Goal: Task Accomplishment & Management: Complete application form

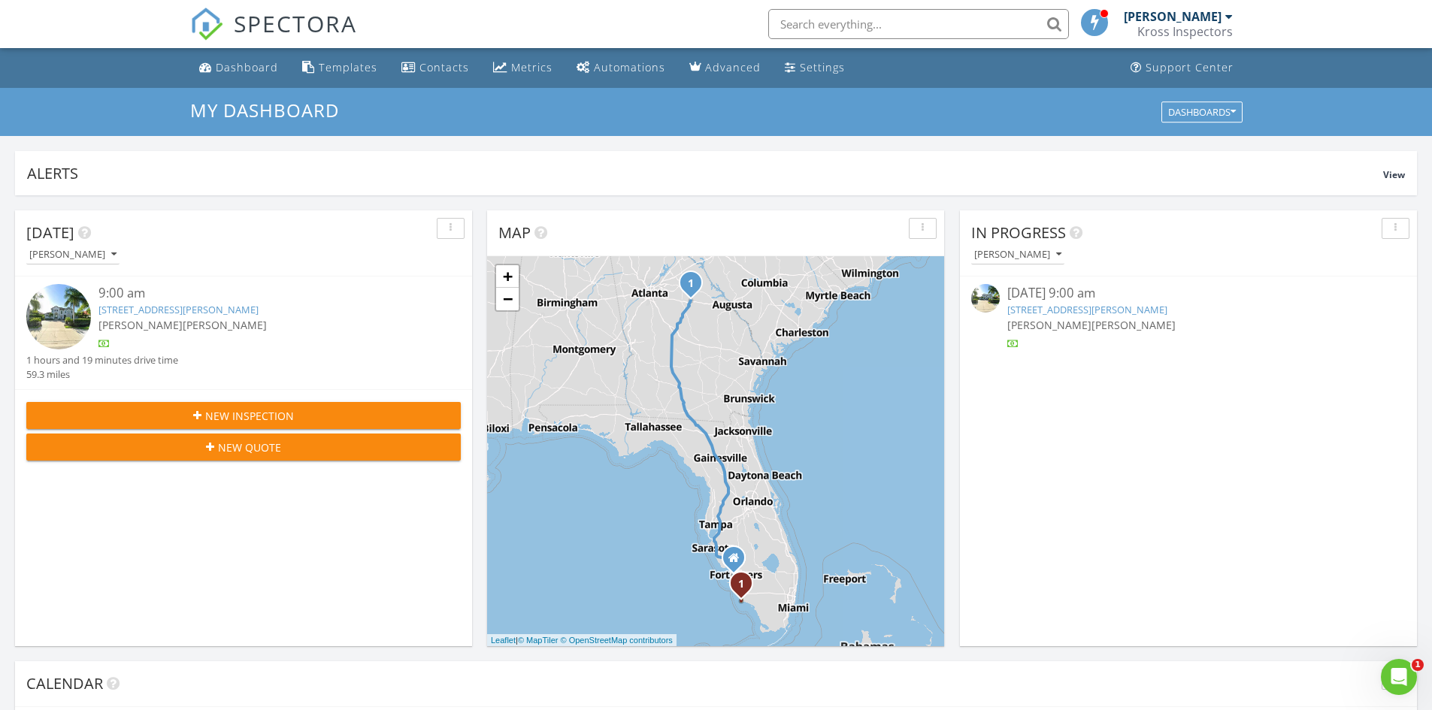
click at [247, 421] on span "New Inspection" at bounding box center [249, 416] width 89 height 16
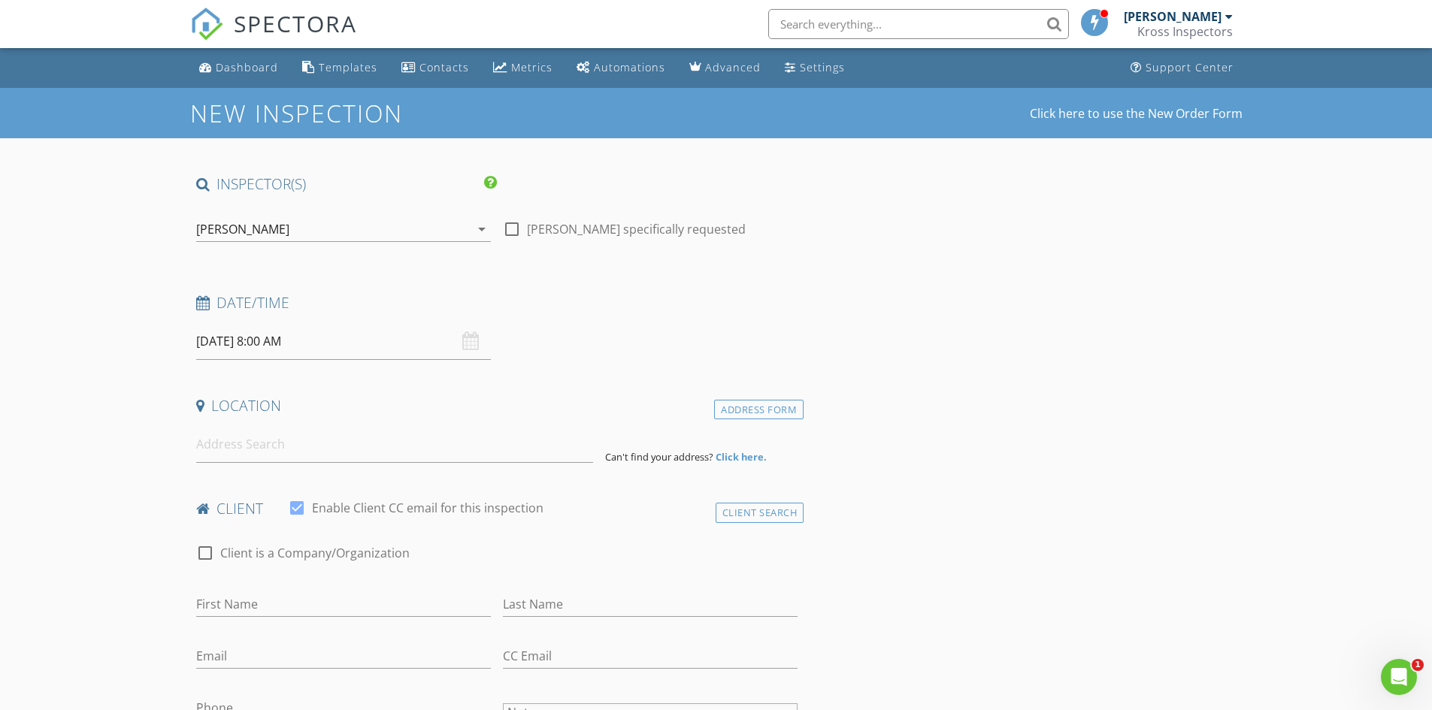
click at [313, 229] on div "[PERSON_NAME]" at bounding box center [333, 229] width 274 height 24
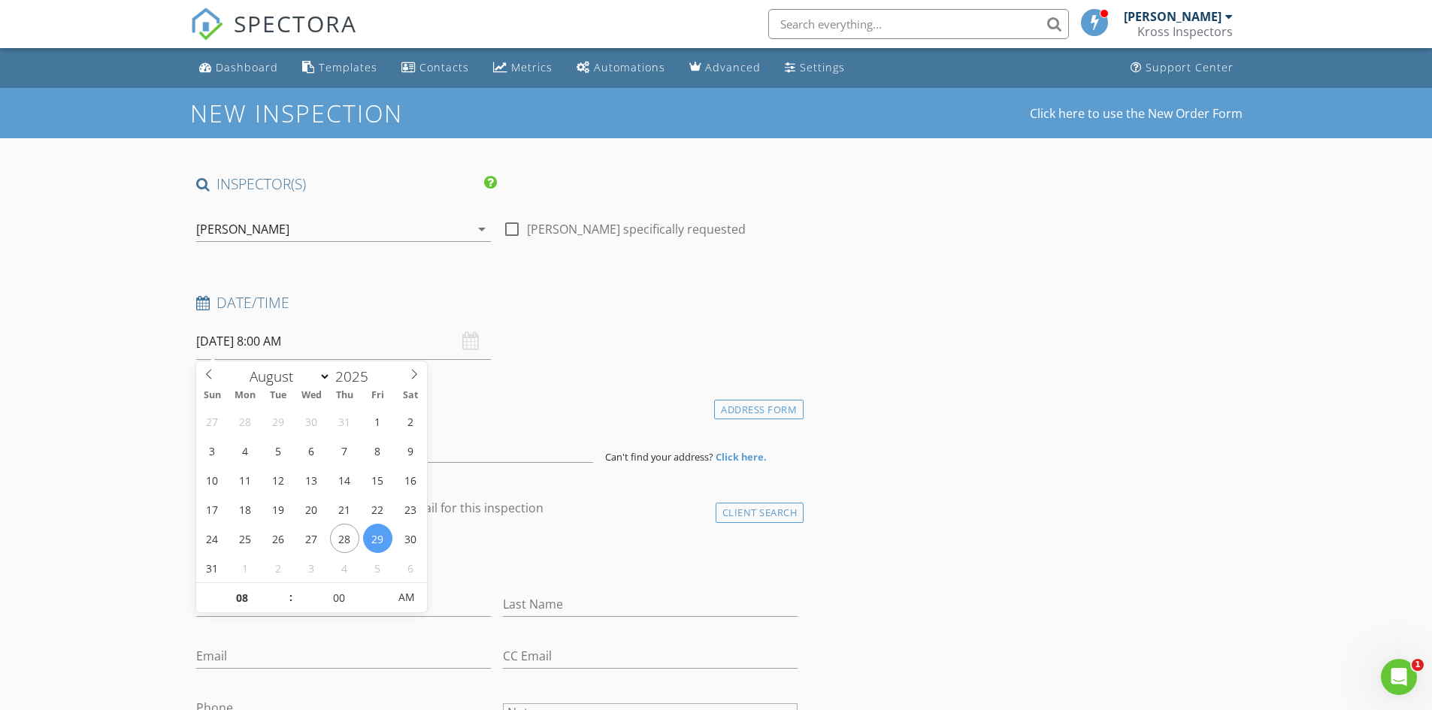
click at [301, 337] on input "08/29/2025 8:00 AM" at bounding box center [343, 341] width 295 height 37
type input "09"
type input "08/29/2025 9:00 AM"
click at [281, 586] on span at bounding box center [283, 590] width 11 height 15
type input "10"
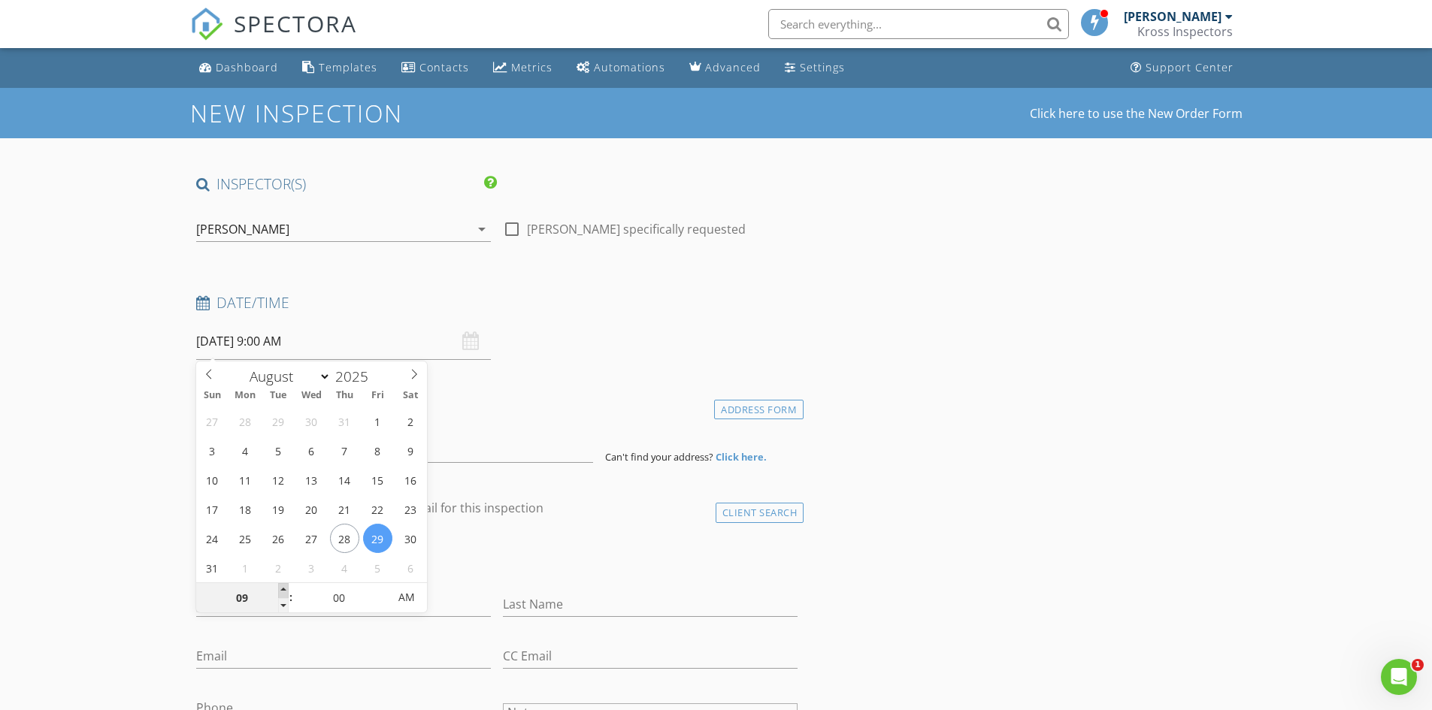
type input "08/29/2025 10:00 AM"
click at [281, 586] on span at bounding box center [283, 590] width 11 height 15
type input "11"
type input "08/29/2025 11:00 AM"
click at [281, 586] on span at bounding box center [283, 590] width 11 height 15
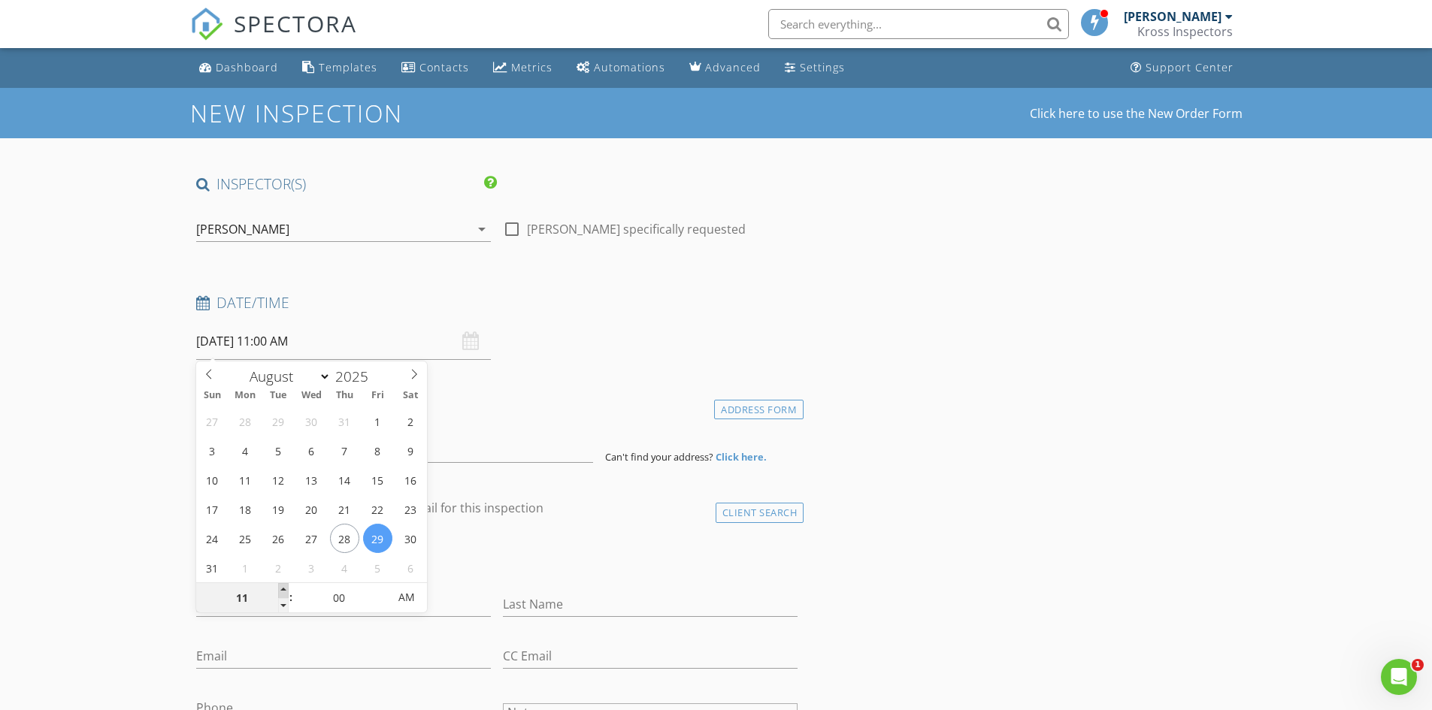
type input "12"
type input "08/29/2025 12:00 PM"
click at [281, 586] on span at bounding box center [283, 590] width 11 height 15
type input "01"
type input "08/29/2025 1:00 PM"
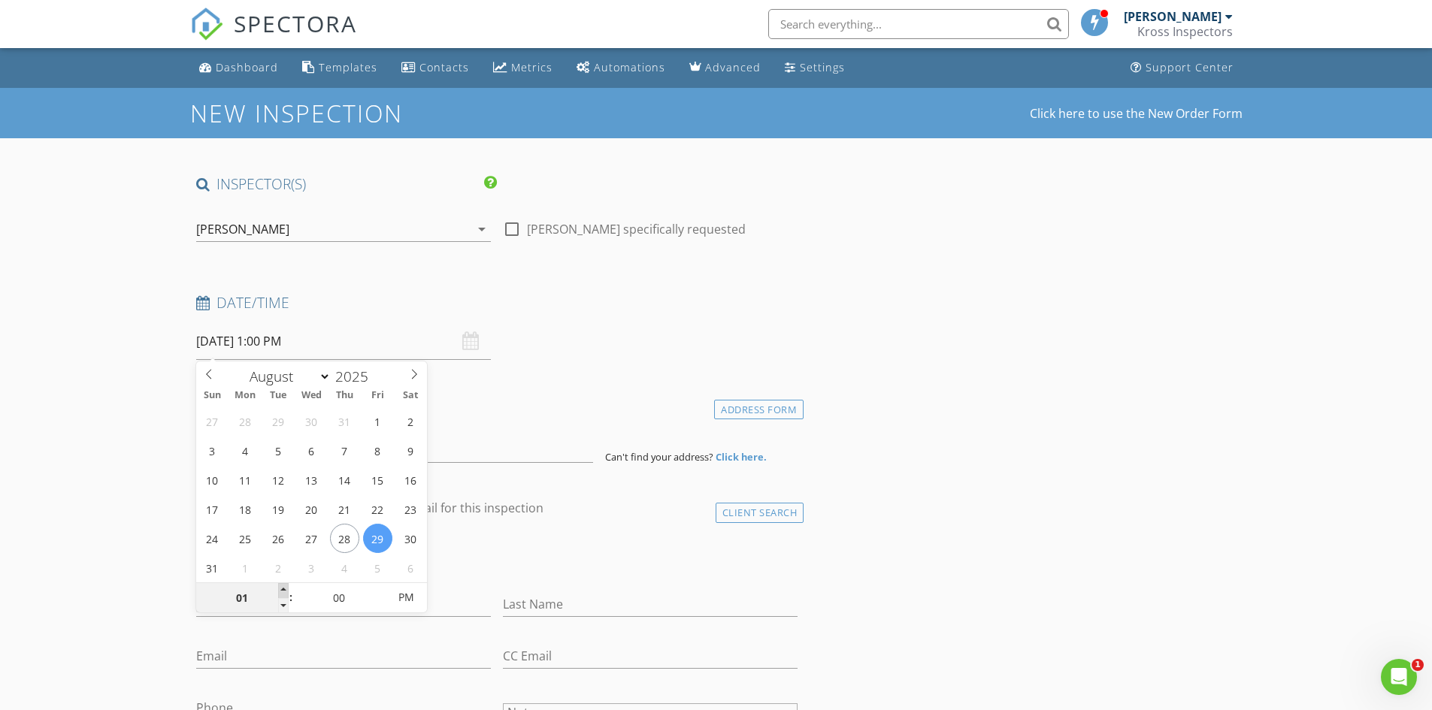
click at [281, 586] on span at bounding box center [283, 590] width 11 height 15
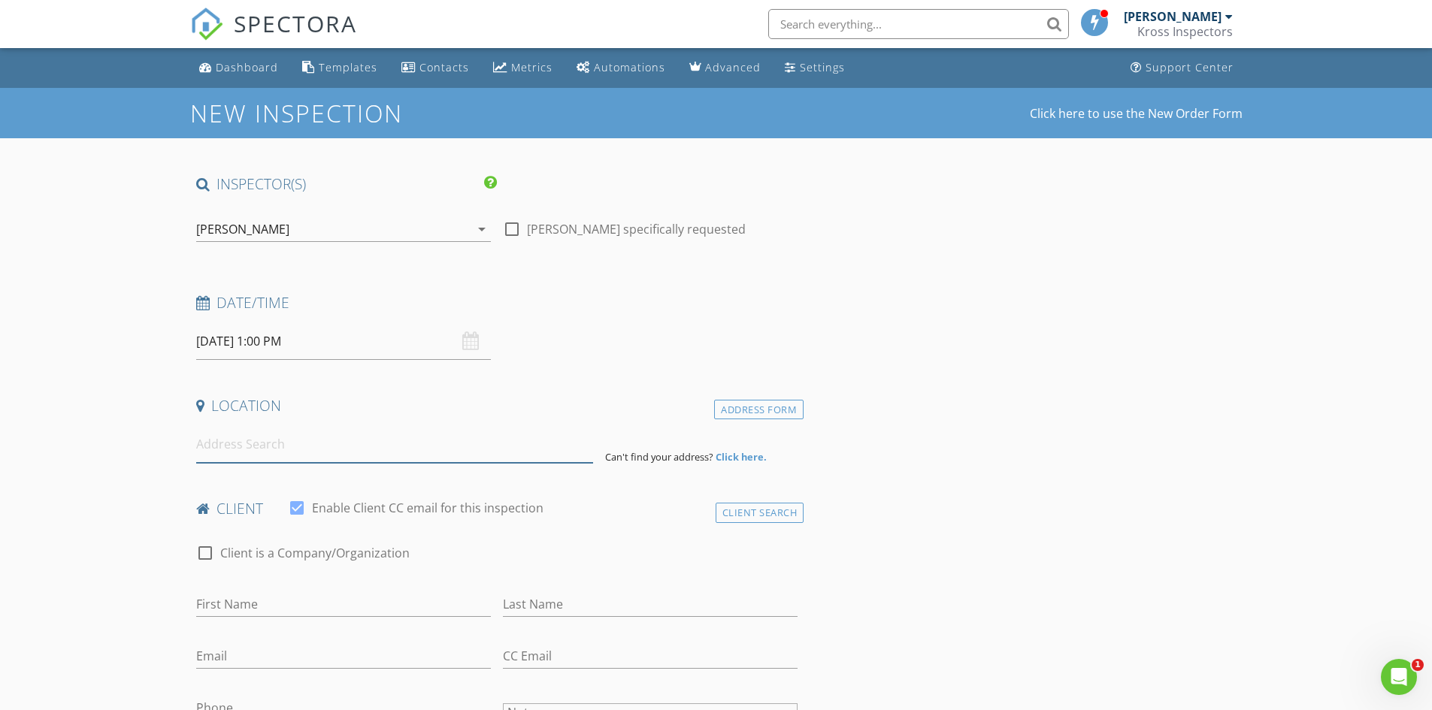
click at [354, 434] on input at bounding box center [394, 444] width 397 height 37
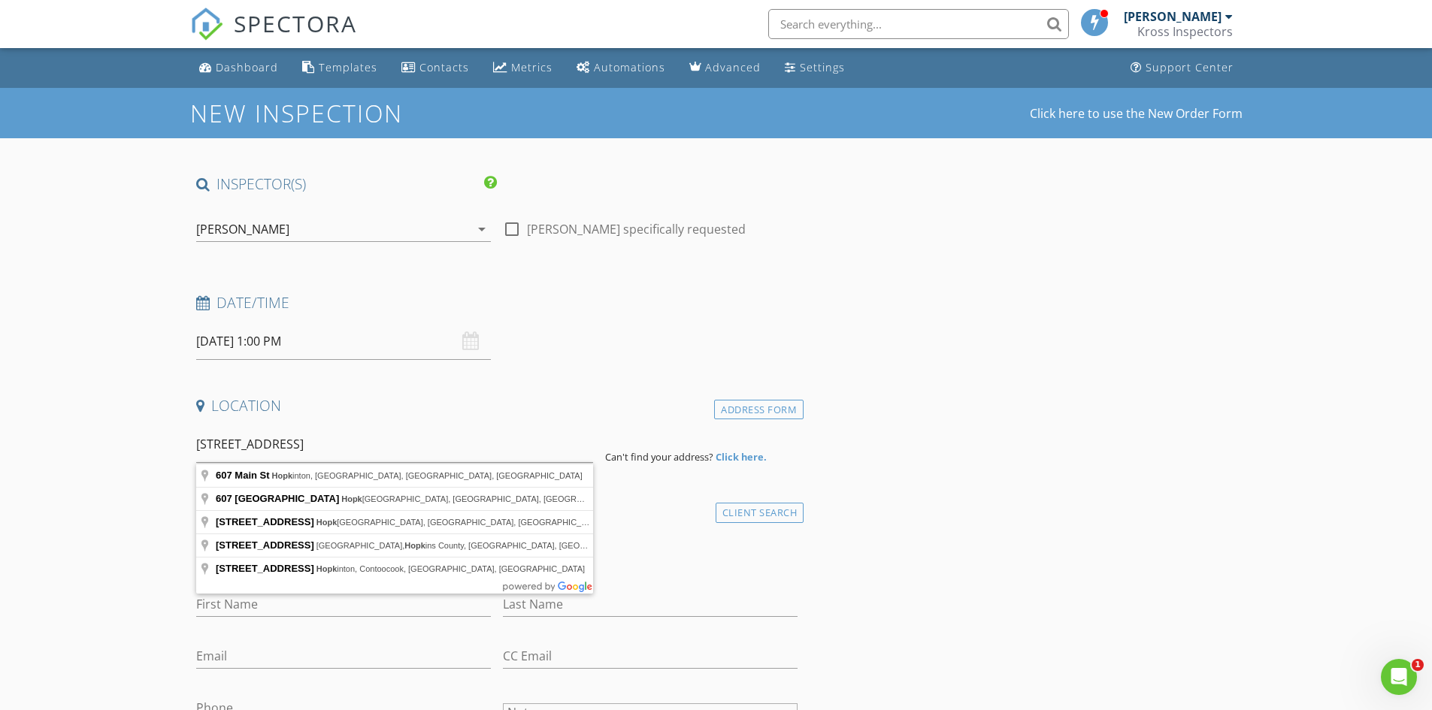
type input "607 North Main Street, Hopkinsville, KY, USA"
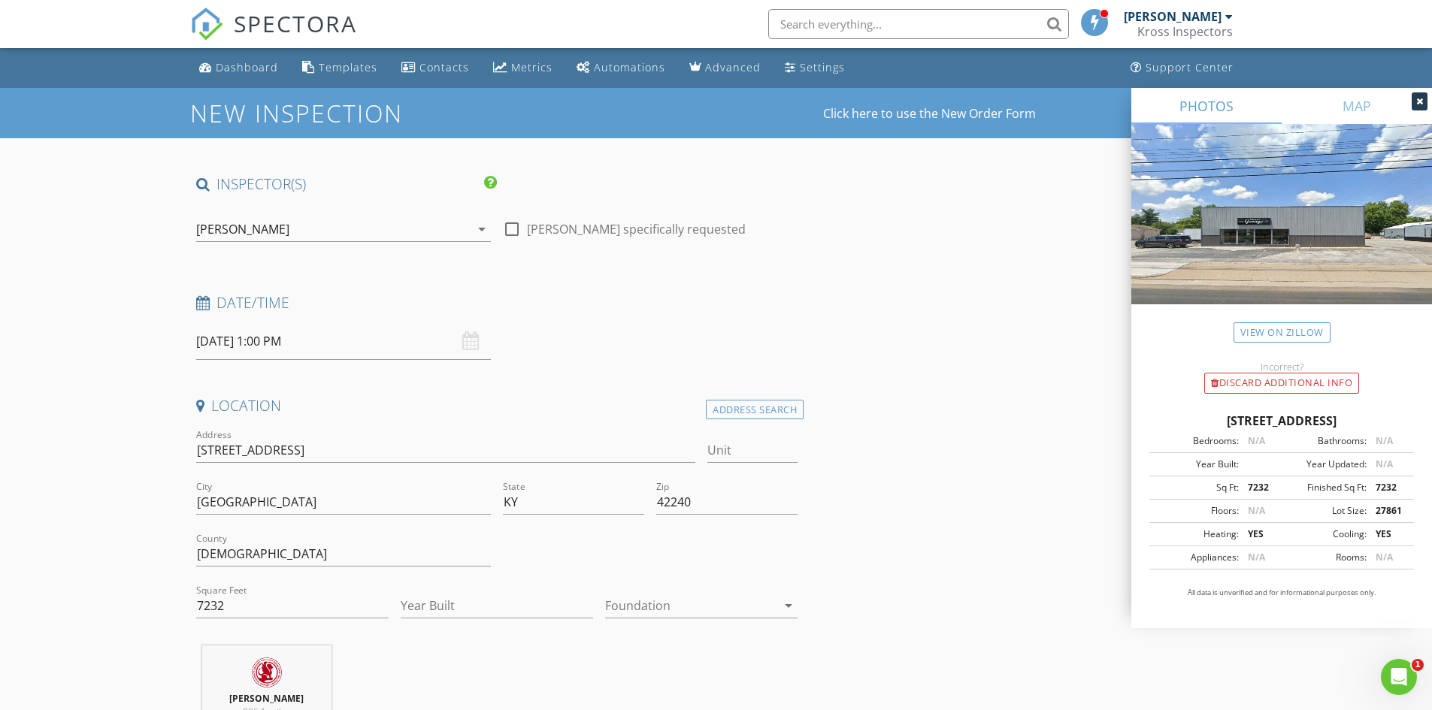
click at [729, 592] on div "Foundation arrow_drop_down" at bounding box center [701, 609] width 192 height 49
click at [720, 606] on div at bounding box center [690, 606] width 171 height 24
click at [686, 641] on div "Slab" at bounding box center [701, 647] width 168 height 18
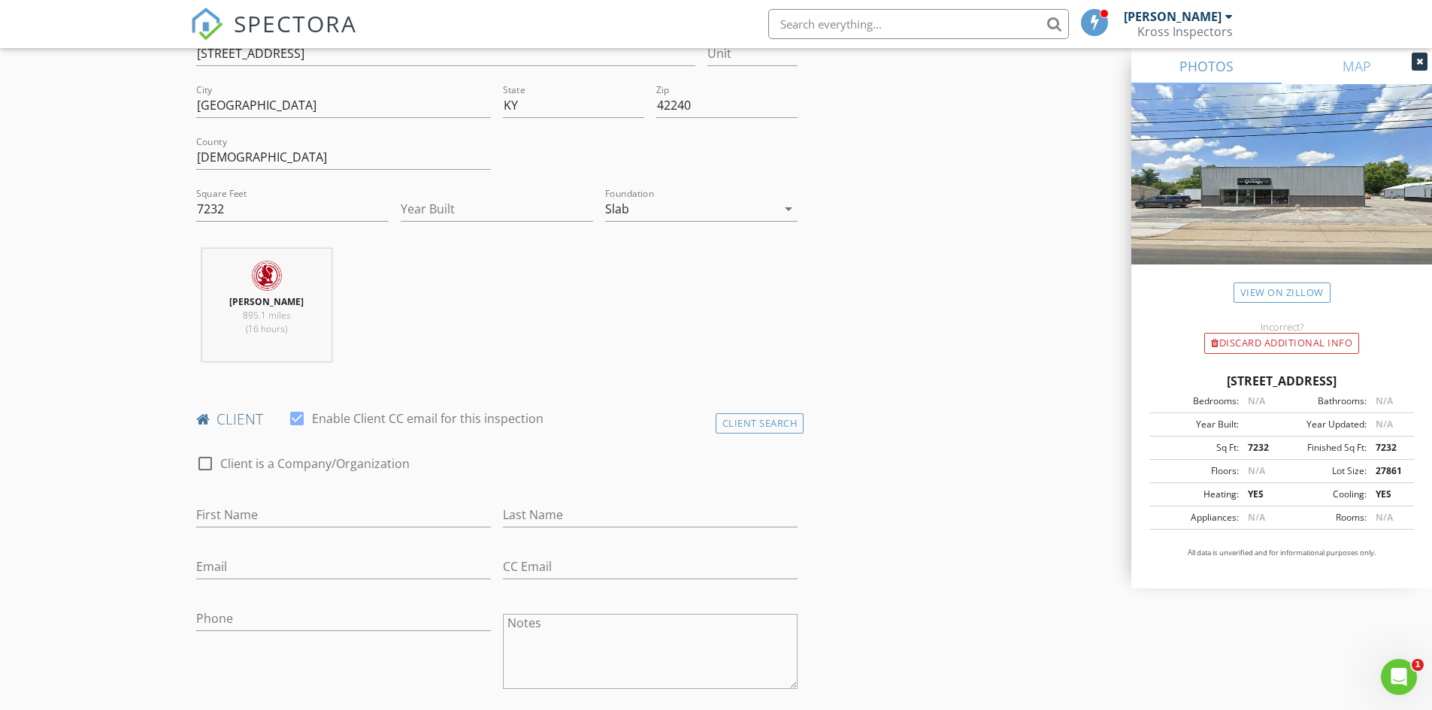
scroll to position [451, 0]
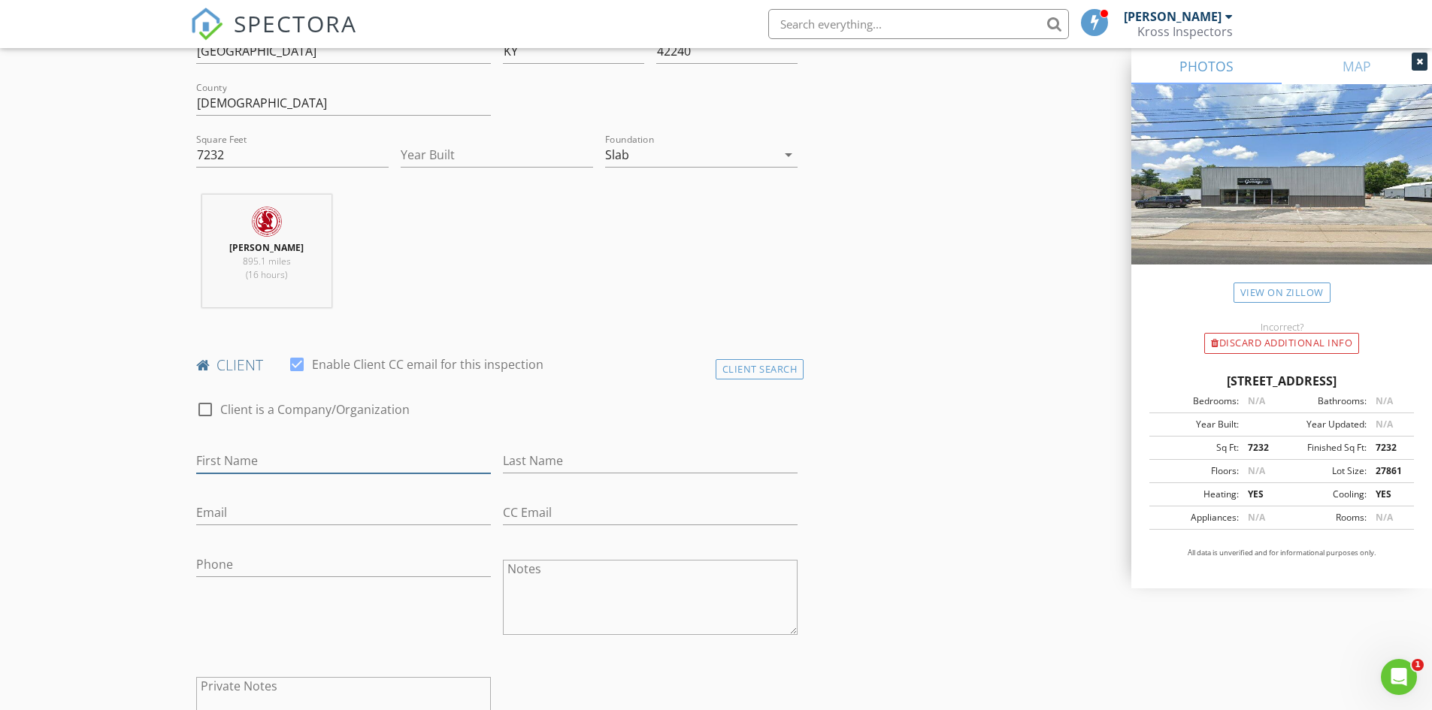
click at [289, 463] on input "First Name" at bounding box center [343, 461] width 295 height 25
paste input "David Ragno and/or Assigns"
type input "David Ragno and/or Assigns"
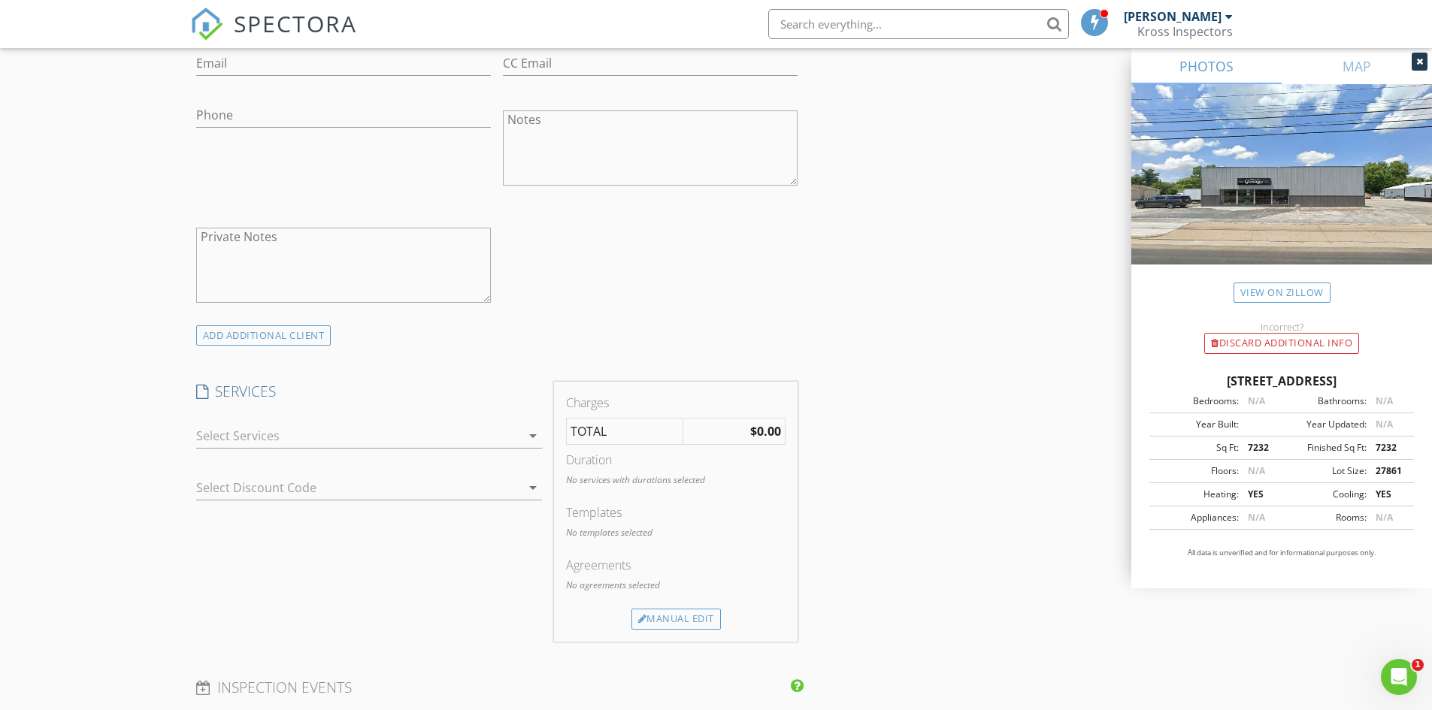
scroll to position [902, 0]
click at [307, 439] on div at bounding box center [358, 434] width 325 height 24
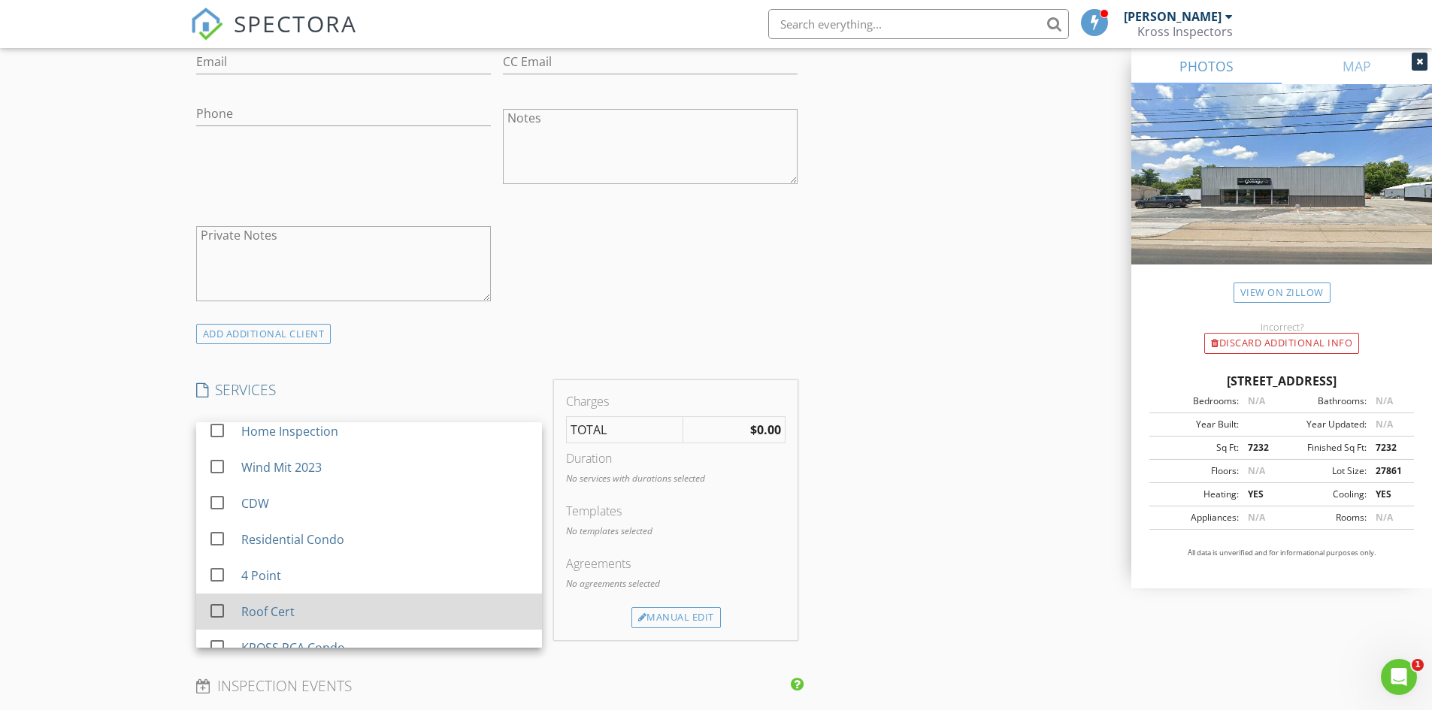
scroll to position [135, 0]
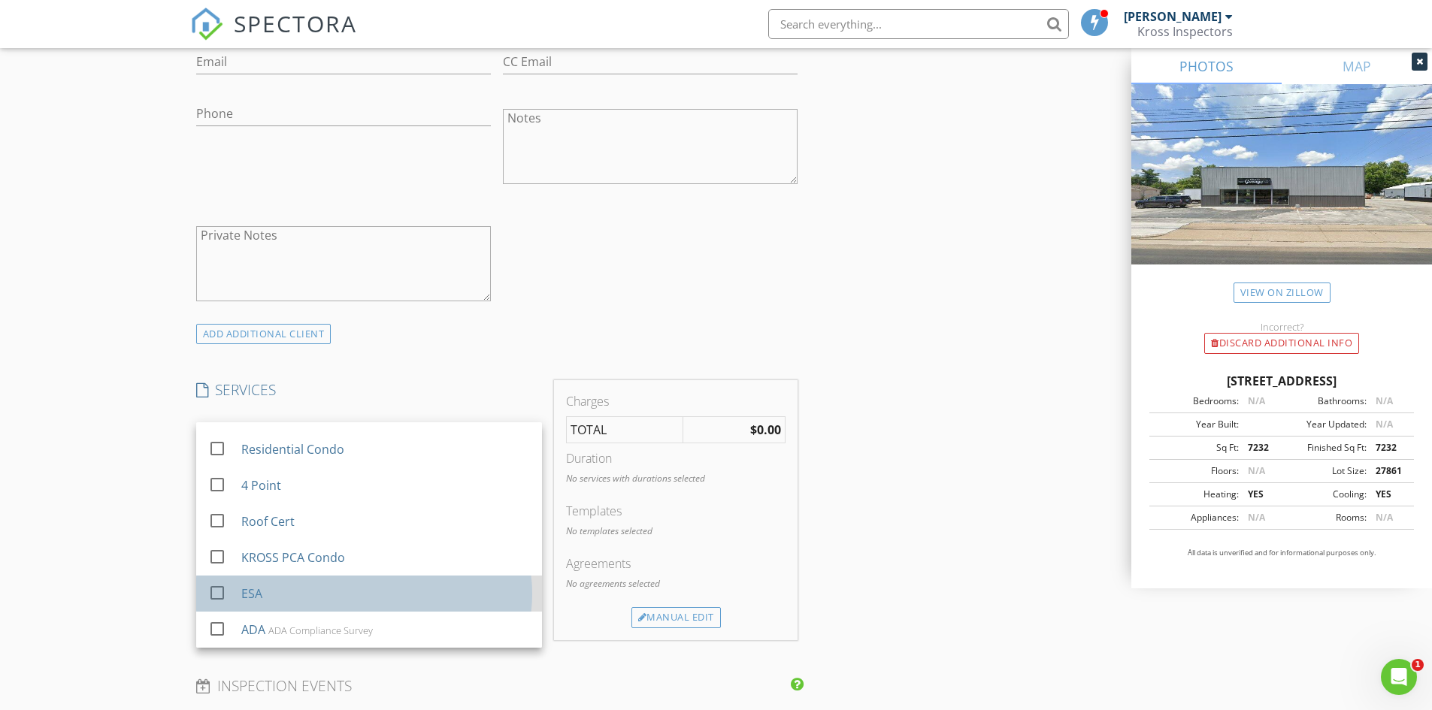
click at [296, 583] on div "ESA" at bounding box center [385, 594] width 289 height 30
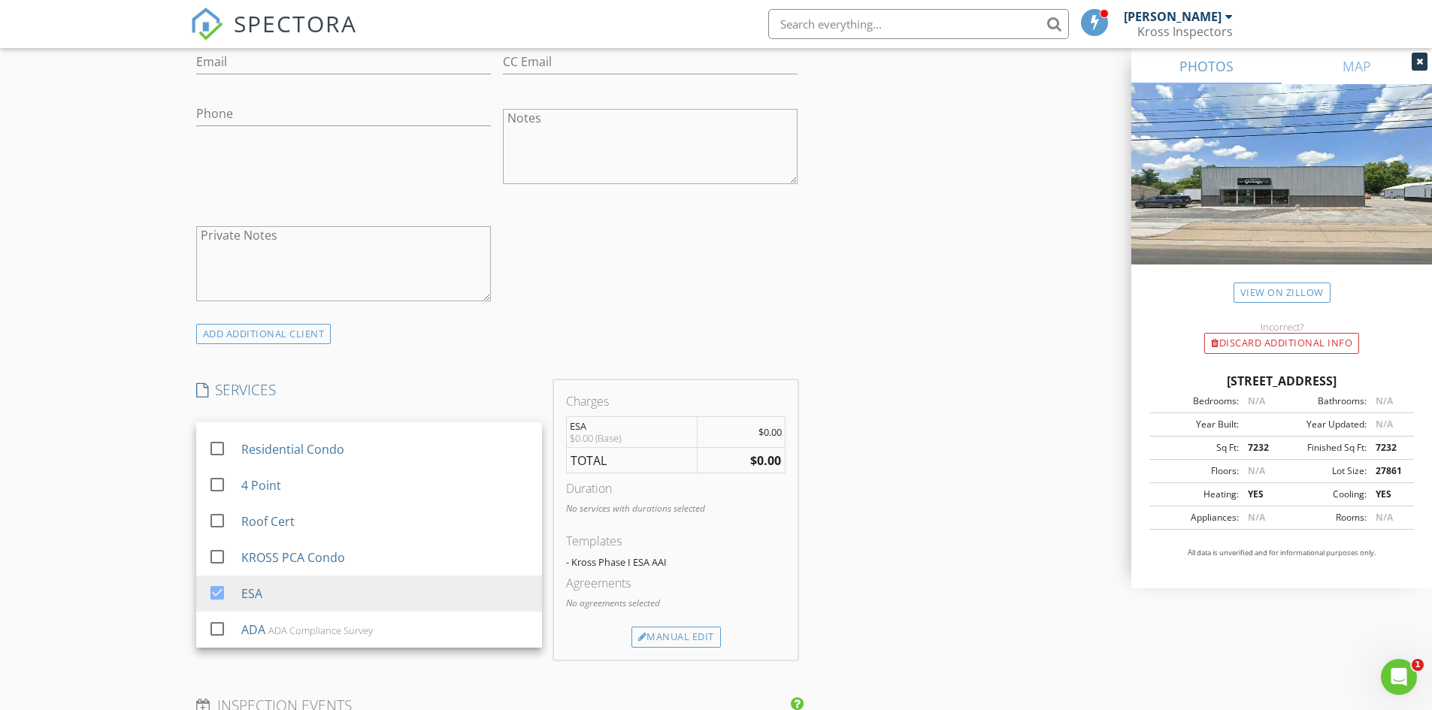
click at [141, 476] on div "New Inspection Click here to use the New Order Form INSPECTOR(S) check_box Jim …" at bounding box center [716, 515] width 1432 height 2659
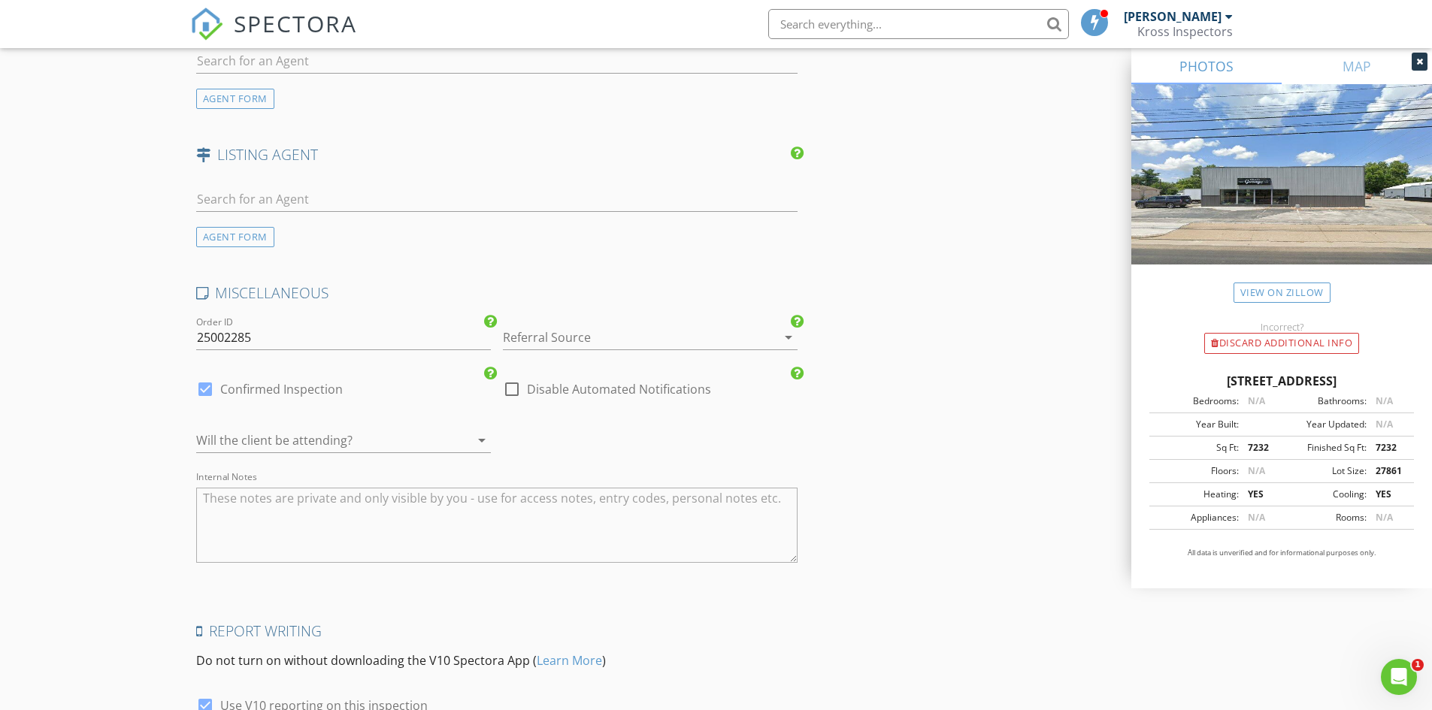
scroll to position [1954, 0]
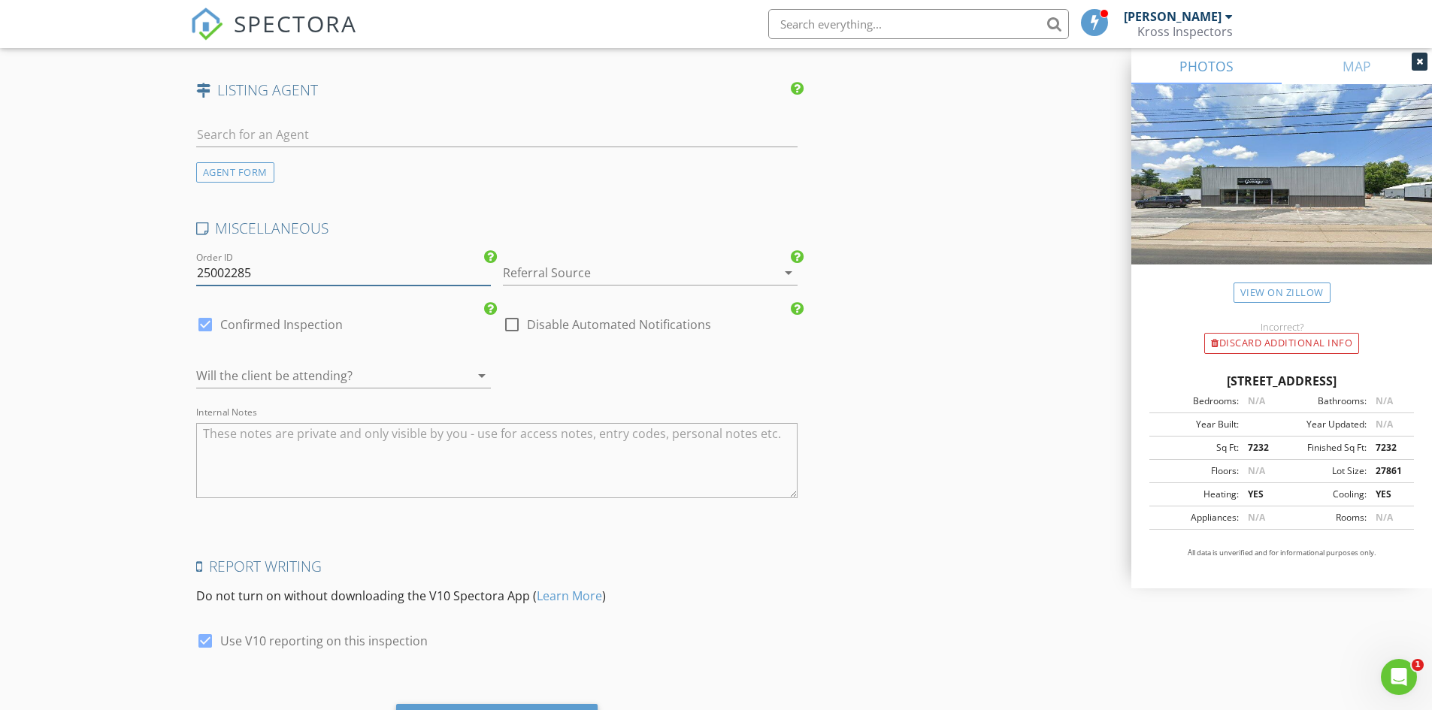
click at [268, 280] on input "25002285" at bounding box center [343, 273] width 295 height 25
type input "25002287"
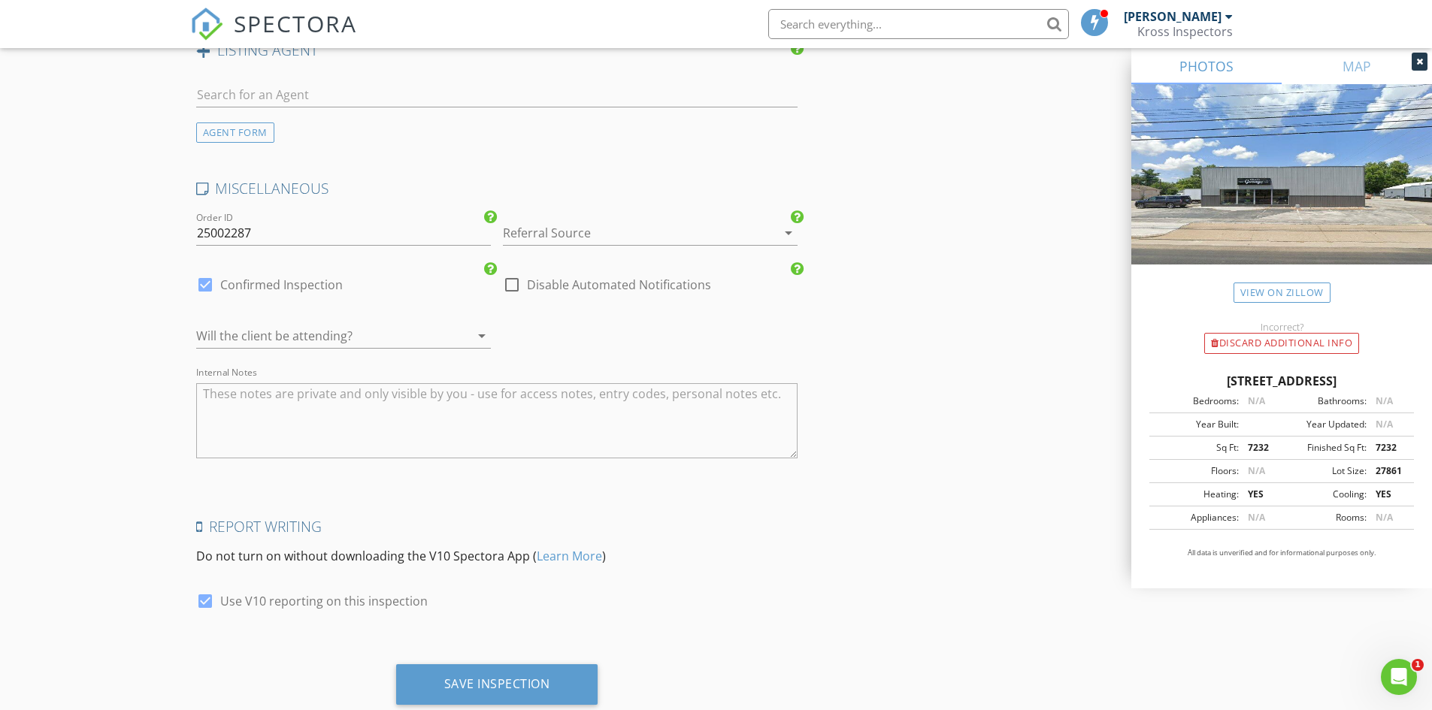
scroll to position [2036, 0]
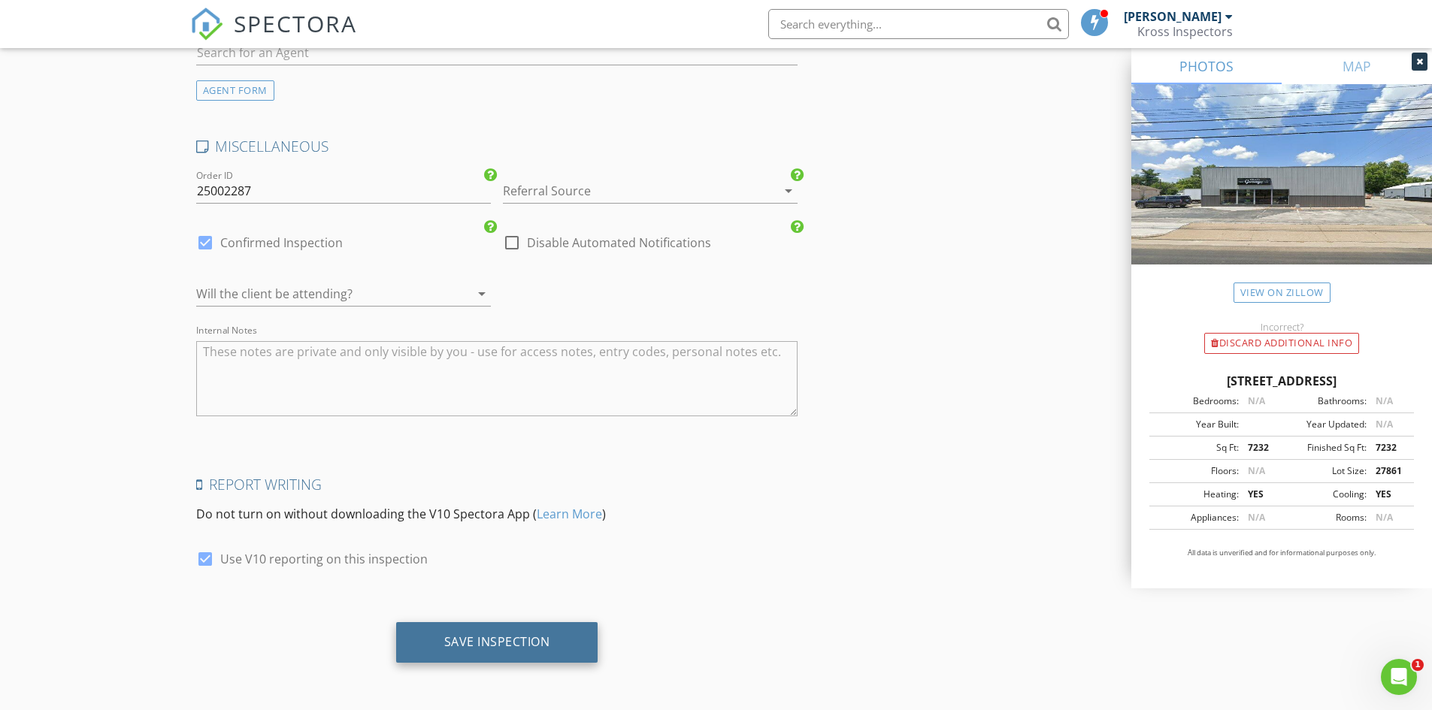
click at [478, 649] on div "Save Inspection" at bounding box center [497, 641] width 106 height 15
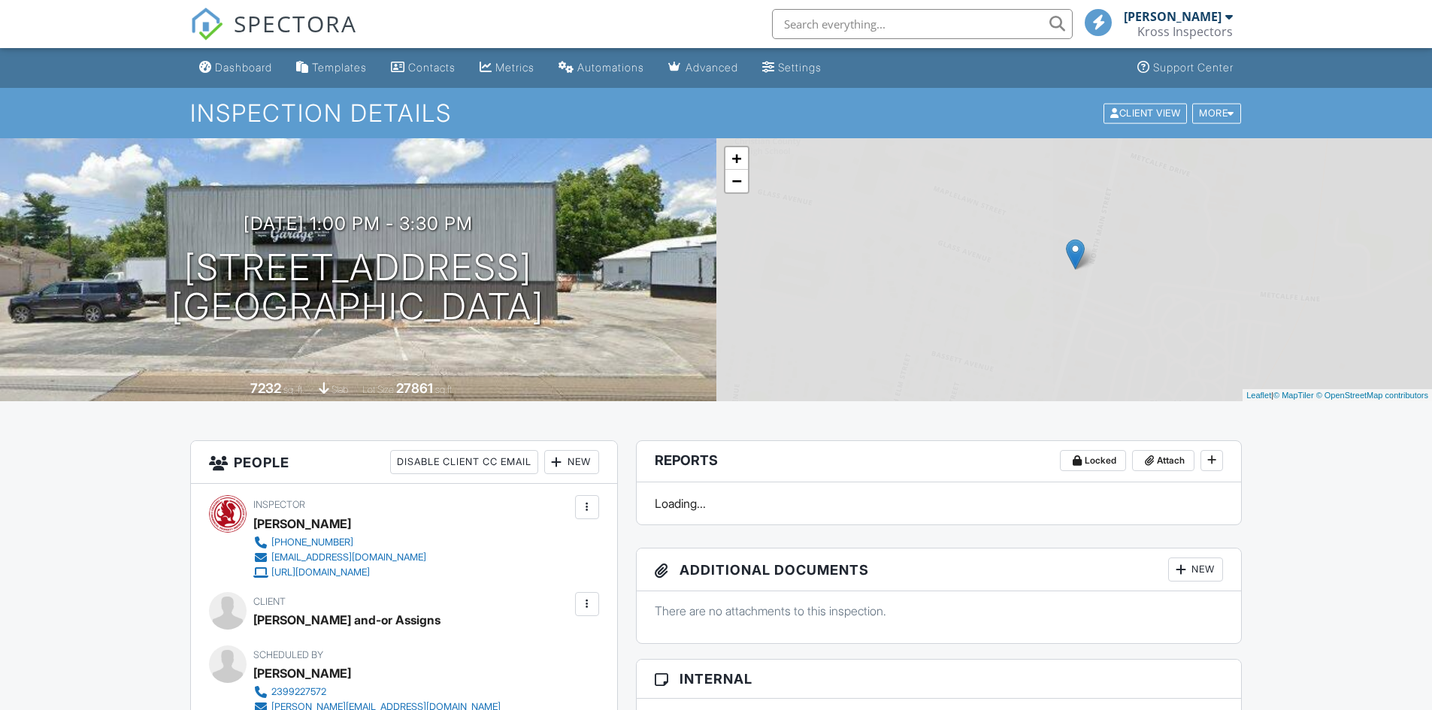
click at [1216, 120] on div "More" at bounding box center [1216, 113] width 49 height 20
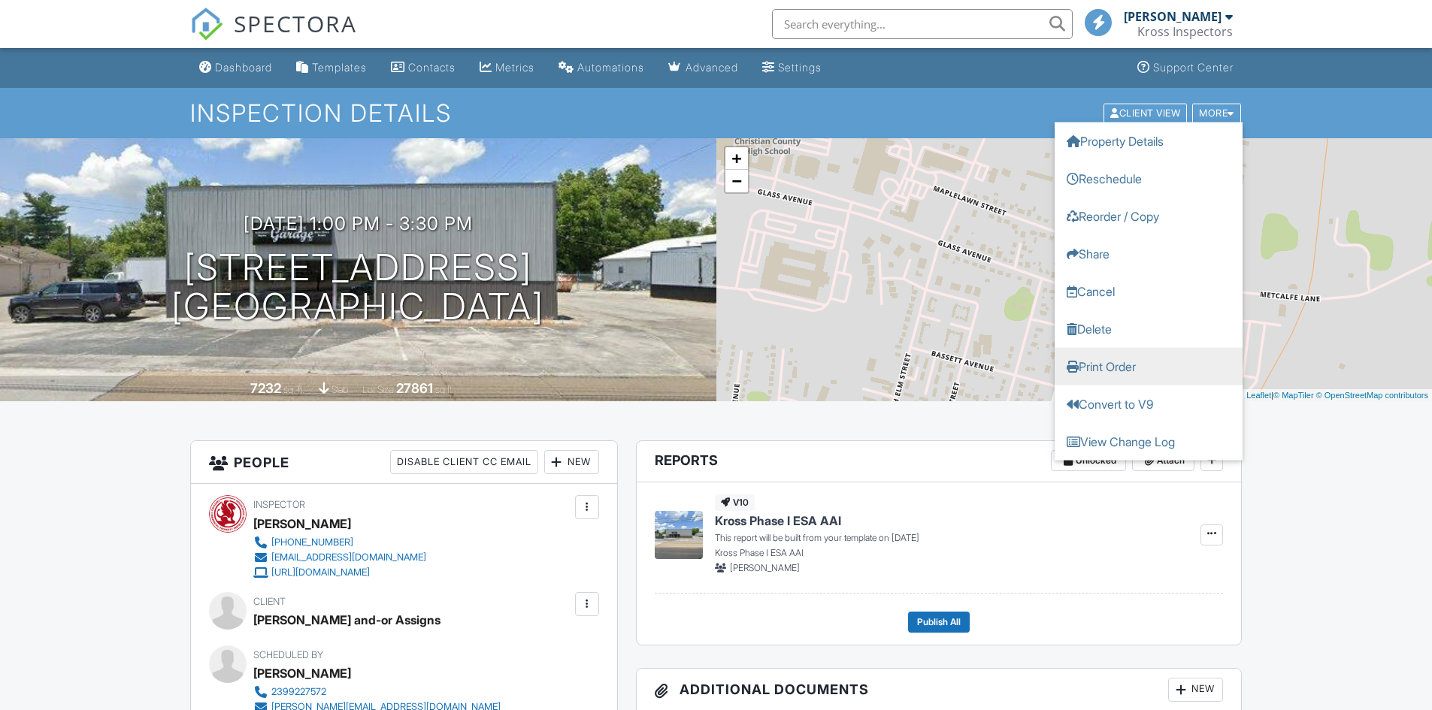
click at [1126, 369] on link "Print Order" at bounding box center [1149, 366] width 188 height 38
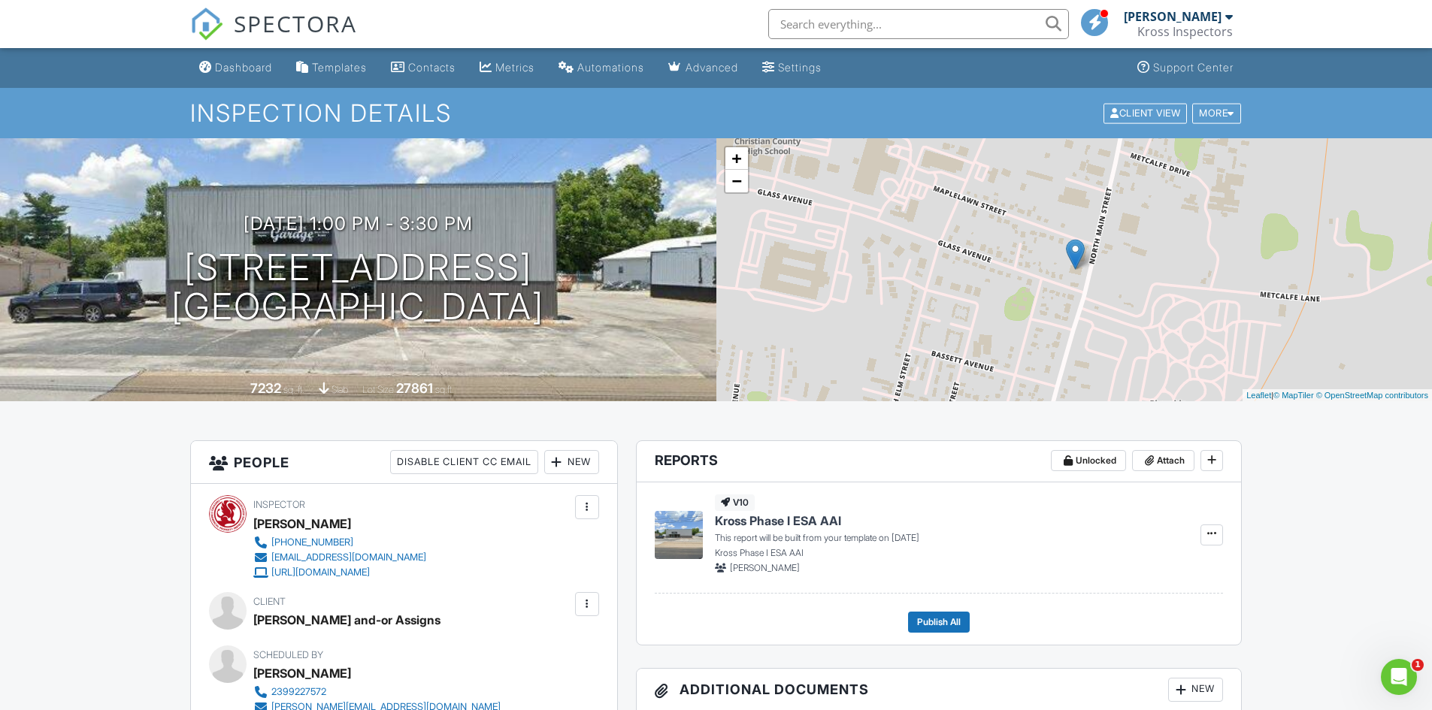
click at [286, 25] on span "SPECTORA" at bounding box center [295, 24] width 123 height 32
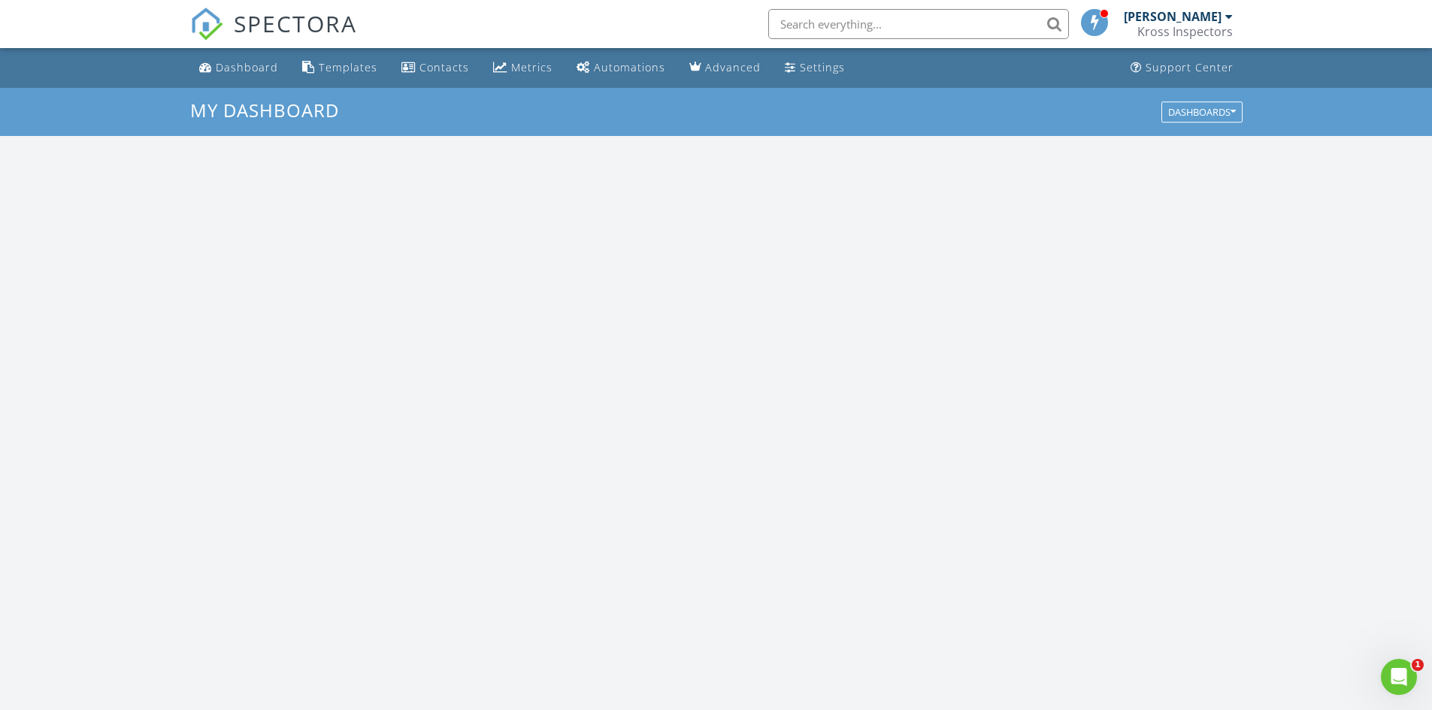
scroll to position [1391, 1455]
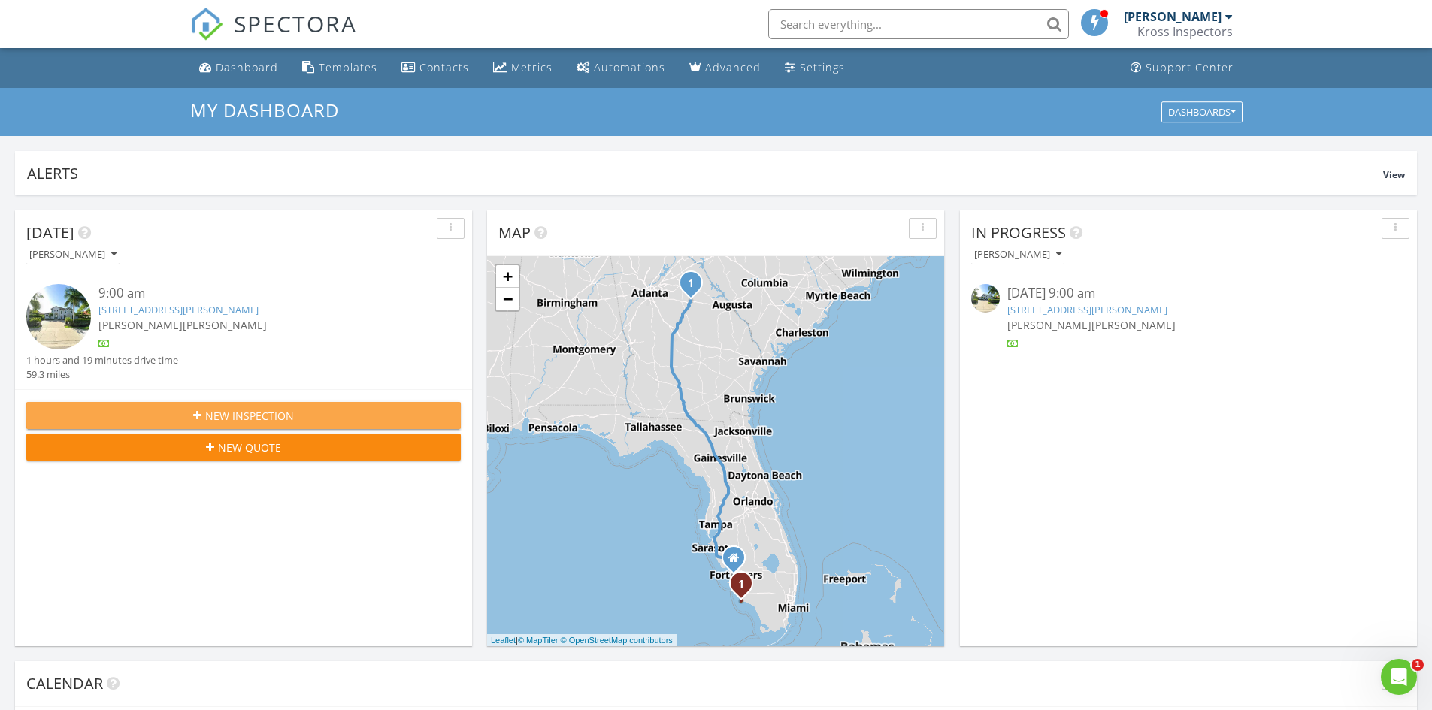
click at [268, 411] on span "New Inspection" at bounding box center [249, 416] width 89 height 16
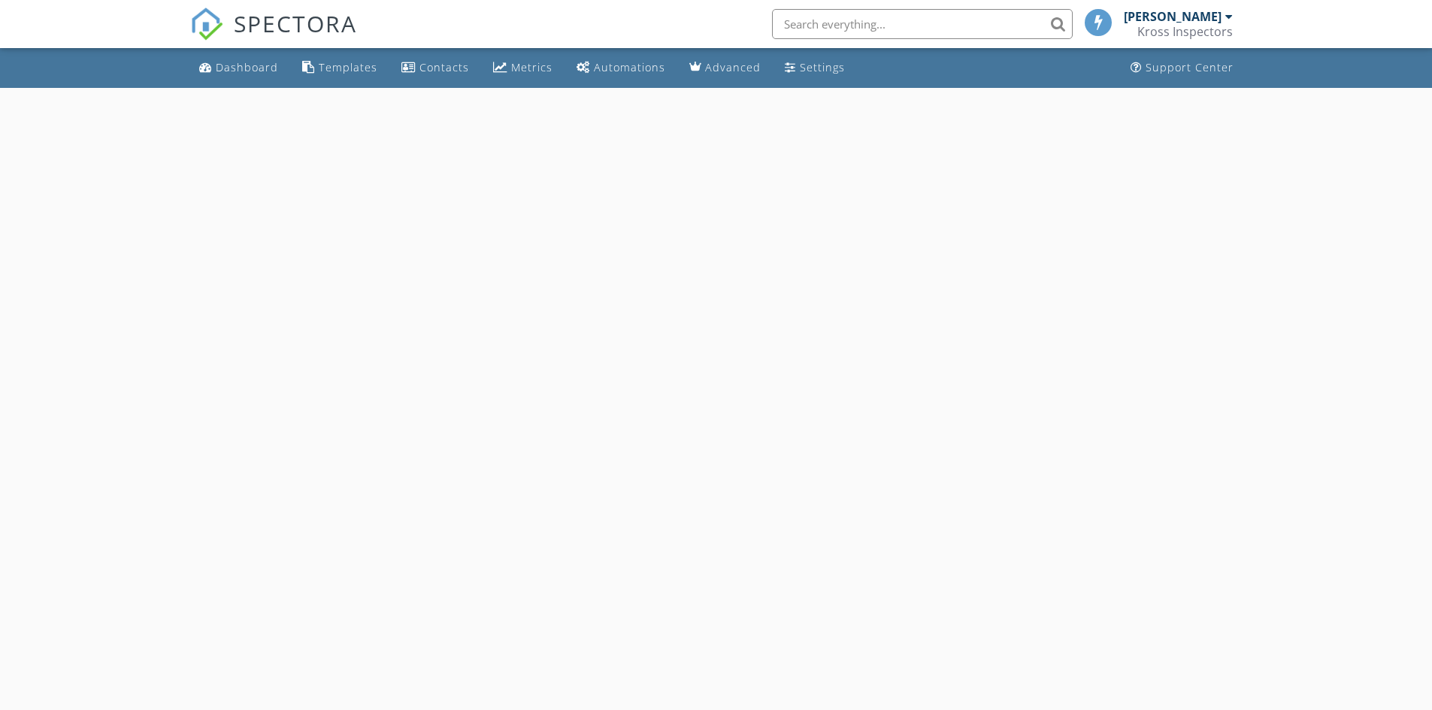
select select "7"
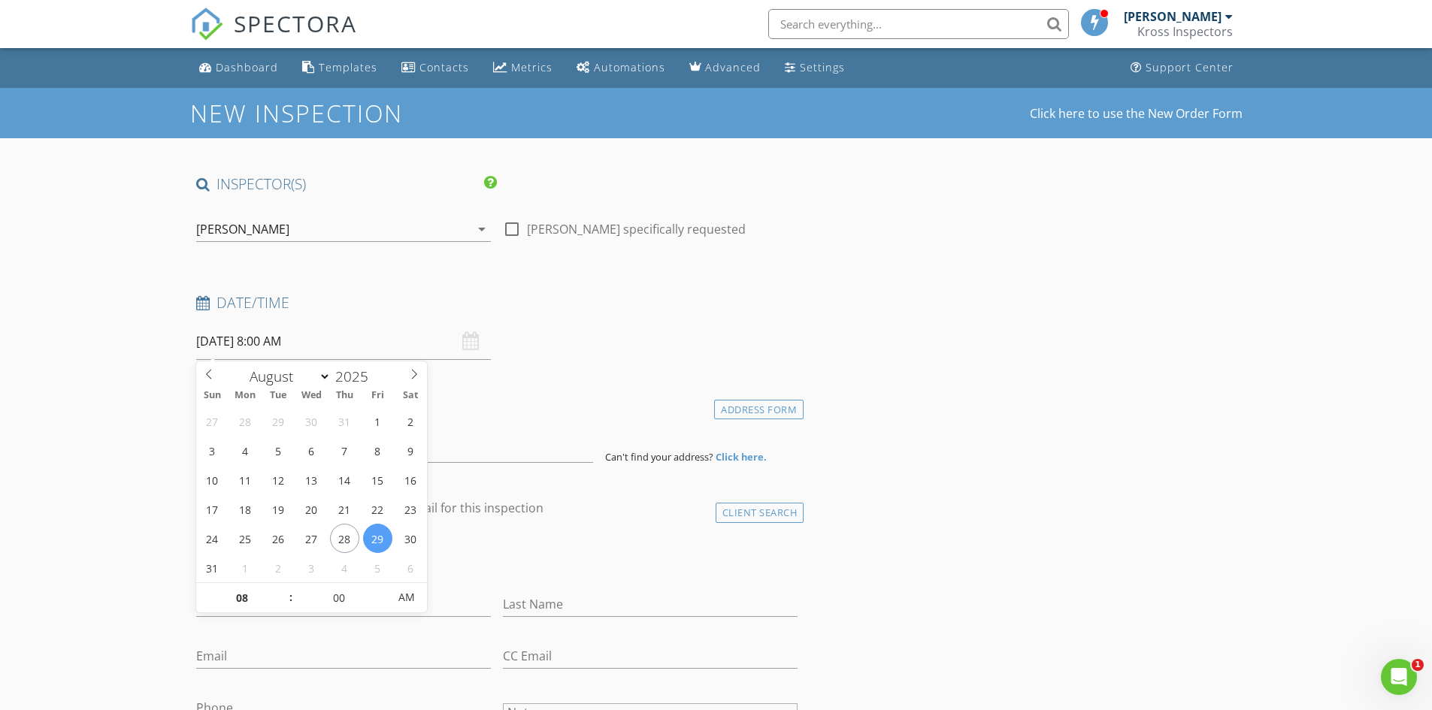
click at [335, 343] on input "08/29/2025 8:00 AM" at bounding box center [343, 341] width 295 height 37
type input "09"
type input "08/29/2025 9:00 AM"
click at [283, 592] on span at bounding box center [283, 590] width 11 height 15
type input "10"
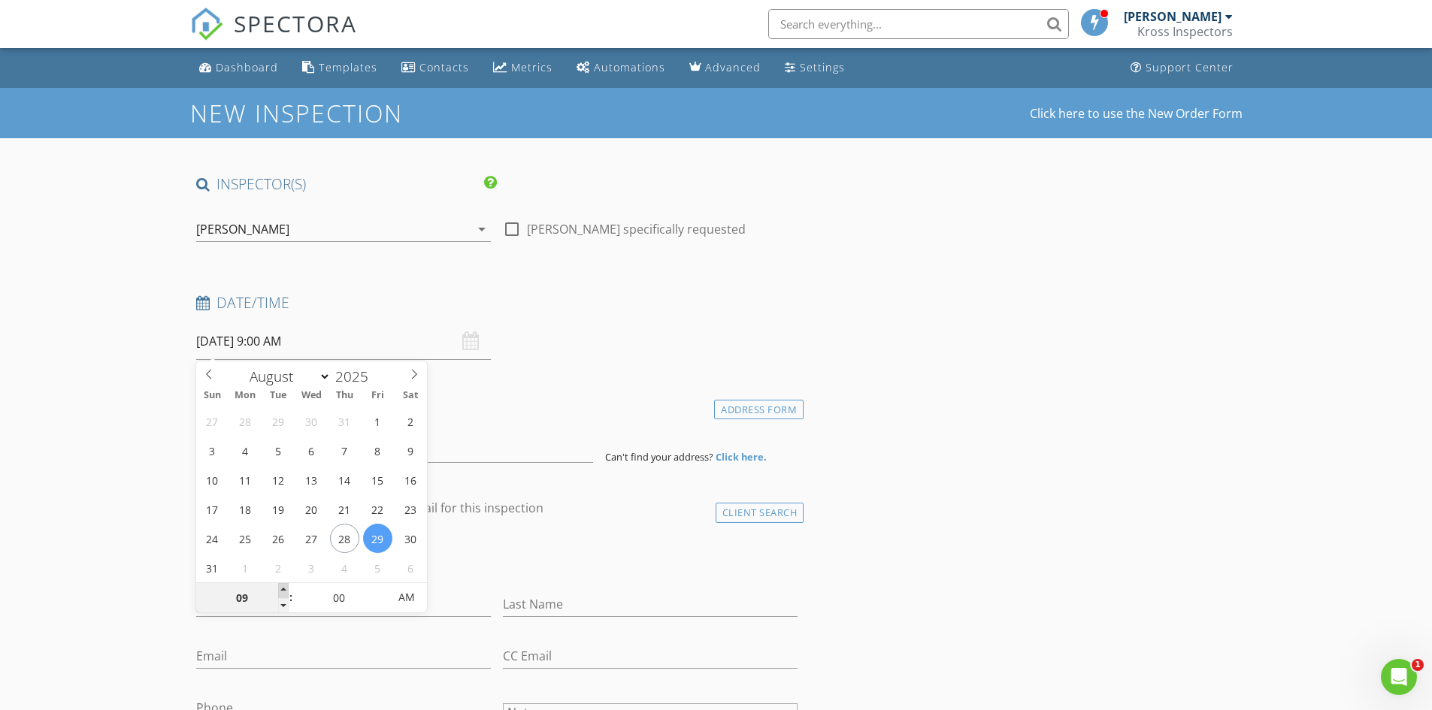
type input "08/29/2025 10:00 AM"
click at [283, 592] on span at bounding box center [283, 590] width 11 height 15
type input "11"
type input "08/29/2025 11:00 AM"
click at [283, 592] on span at bounding box center [283, 590] width 11 height 15
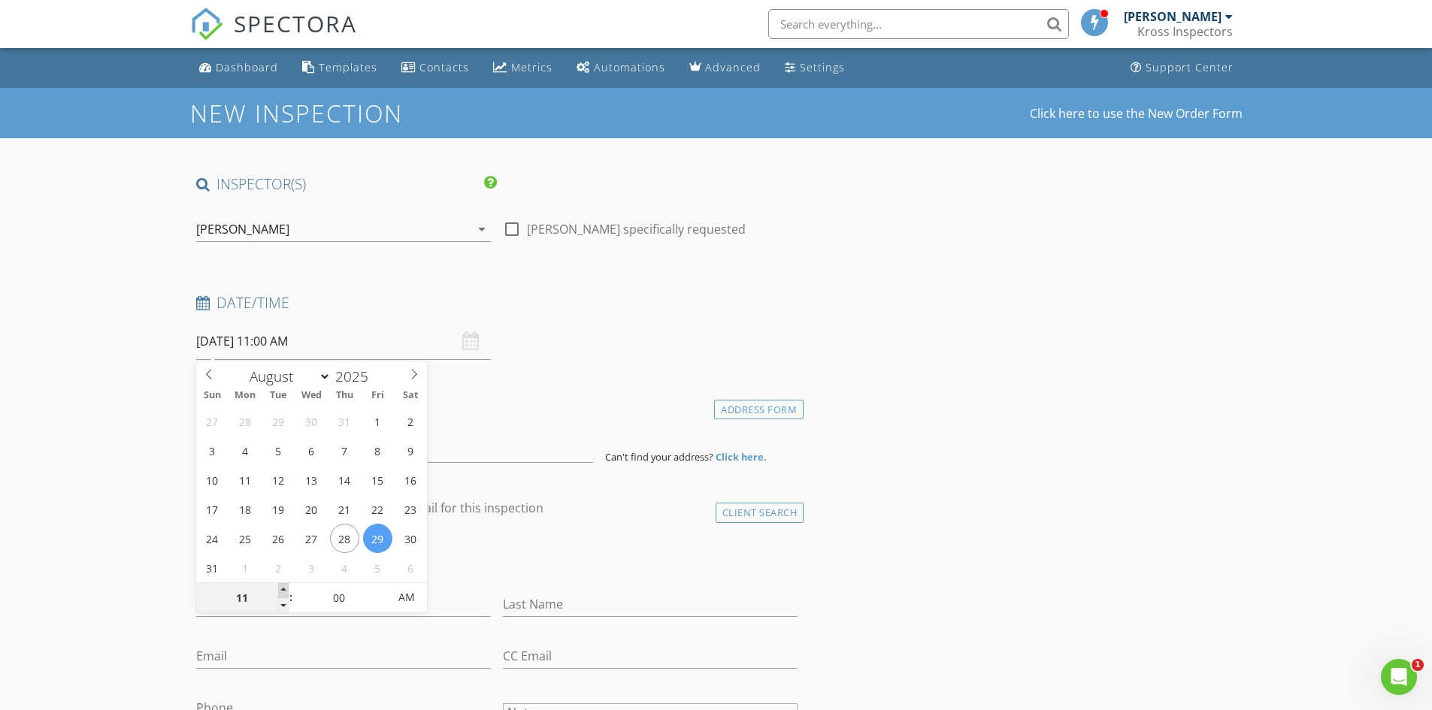
type input "12"
type input "08/29/2025 12:00 PM"
click at [283, 592] on span at bounding box center [283, 590] width 11 height 15
type input "01"
type input "08/29/2025 1:00 PM"
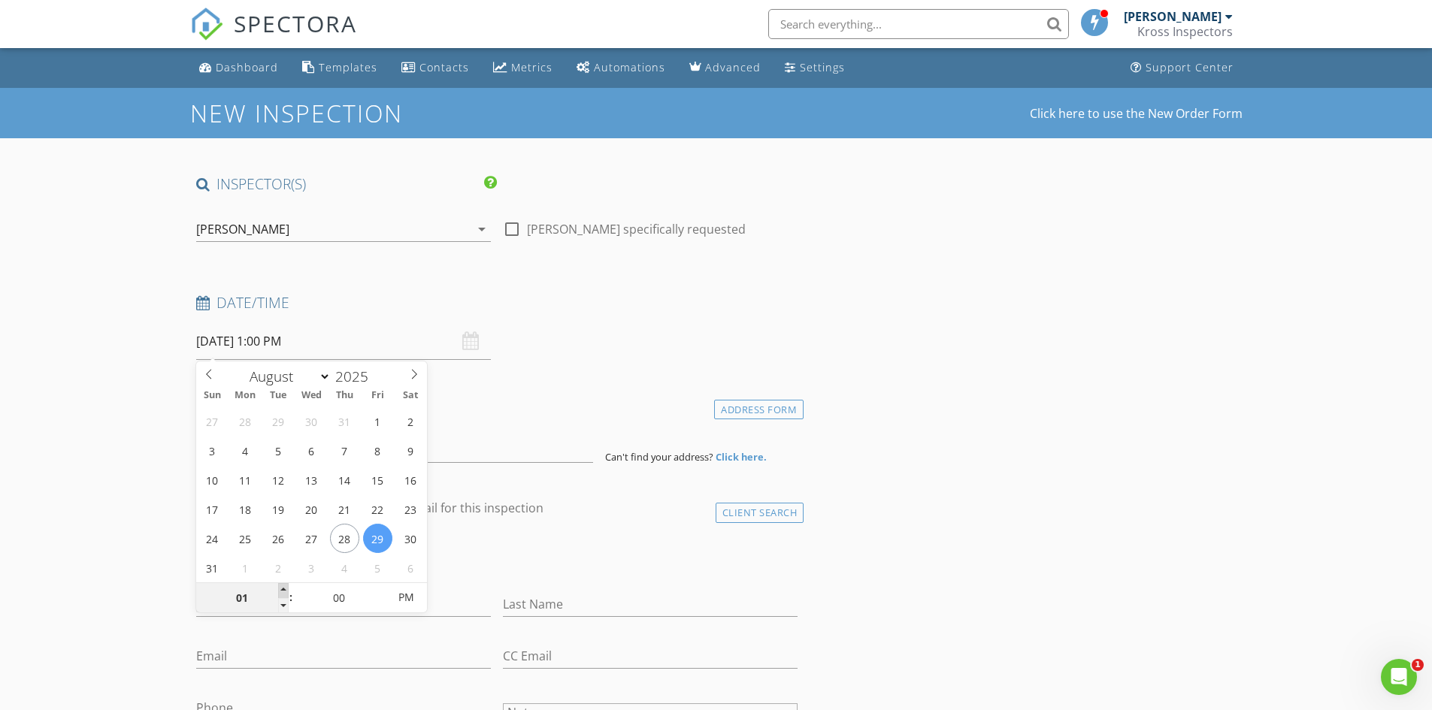
click at [283, 592] on span at bounding box center [283, 590] width 11 height 15
type input "02"
type input "08/29/2025 2:00 PM"
click at [283, 592] on span at bounding box center [283, 590] width 11 height 15
type input "01"
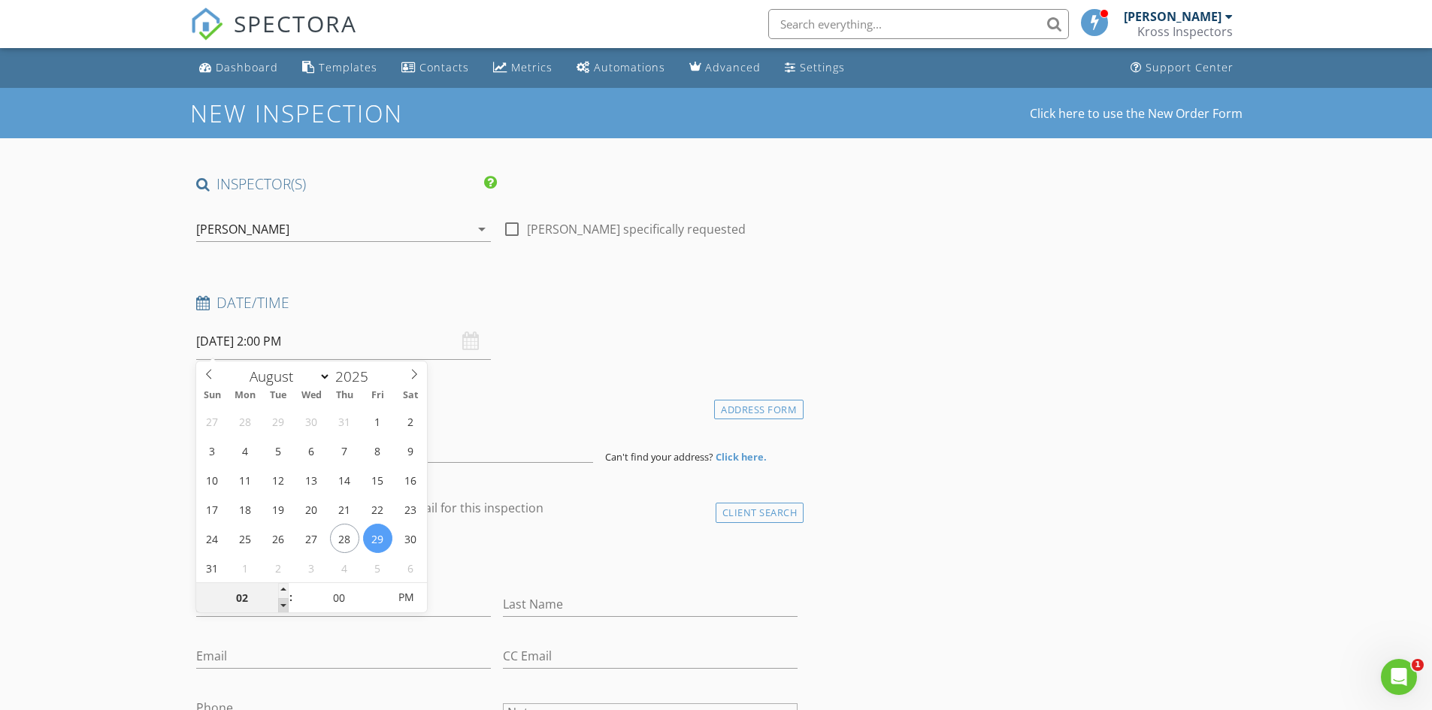
type input "08/29/2025 1:00 PM"
click at [280, 600] on span at bounding box center [283, 605] width 11 height 15
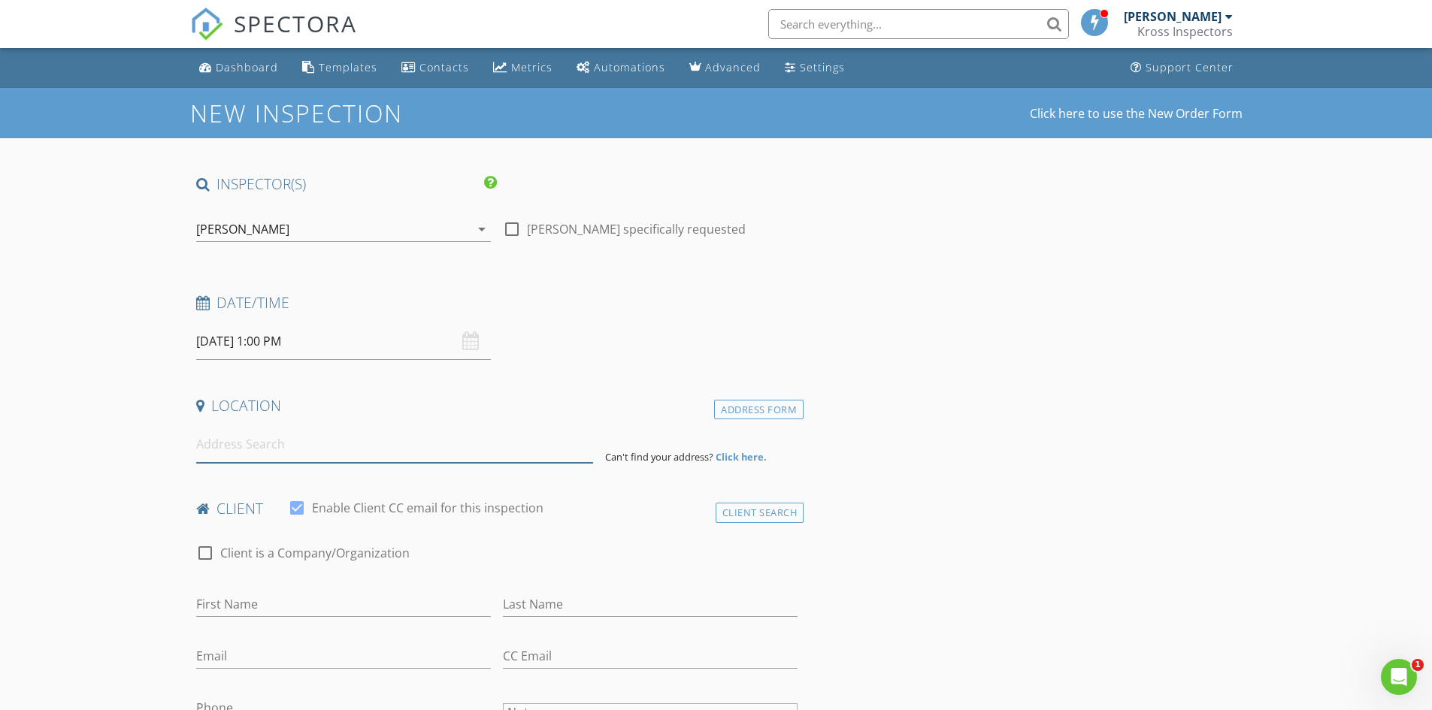
click at [275, 441] on input at bounding box center [394, 444] width 397 height 37
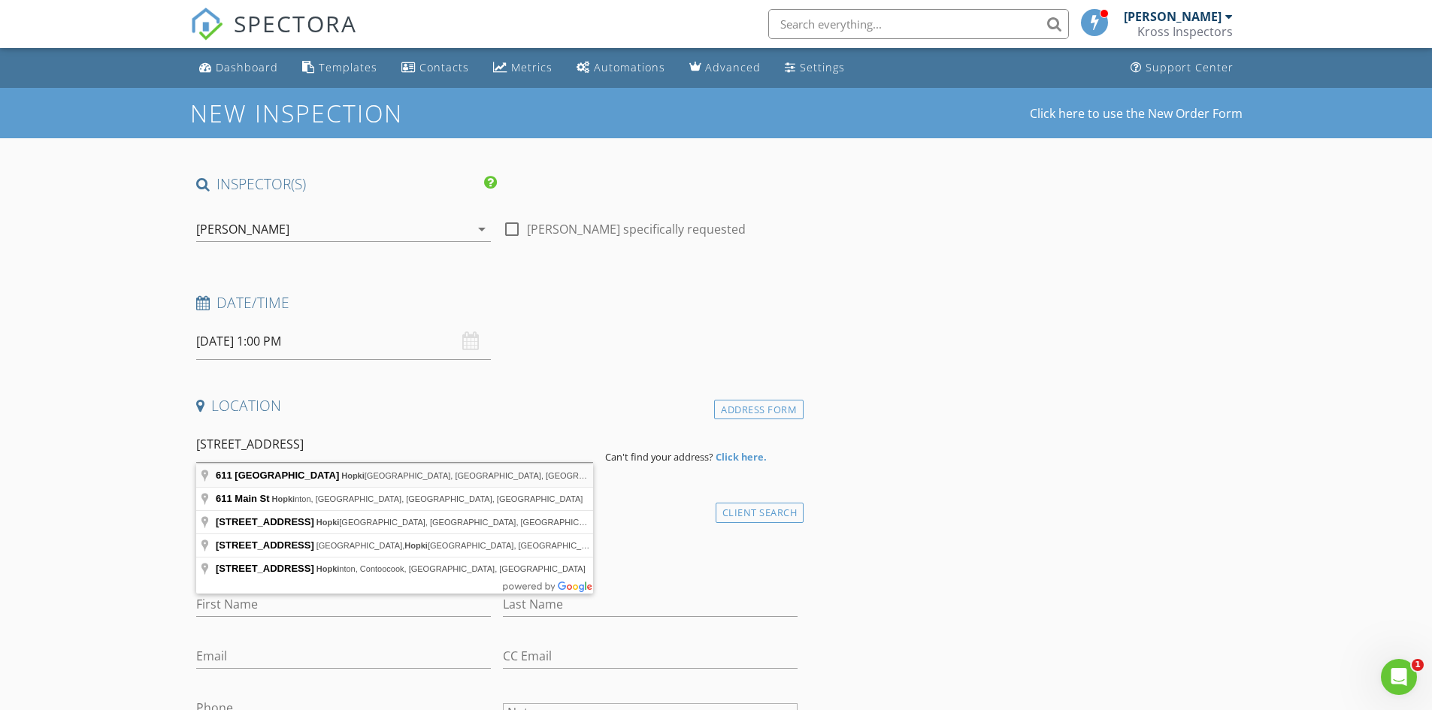
type input "611 North Main Street, Hopkinsville, KY, USA"
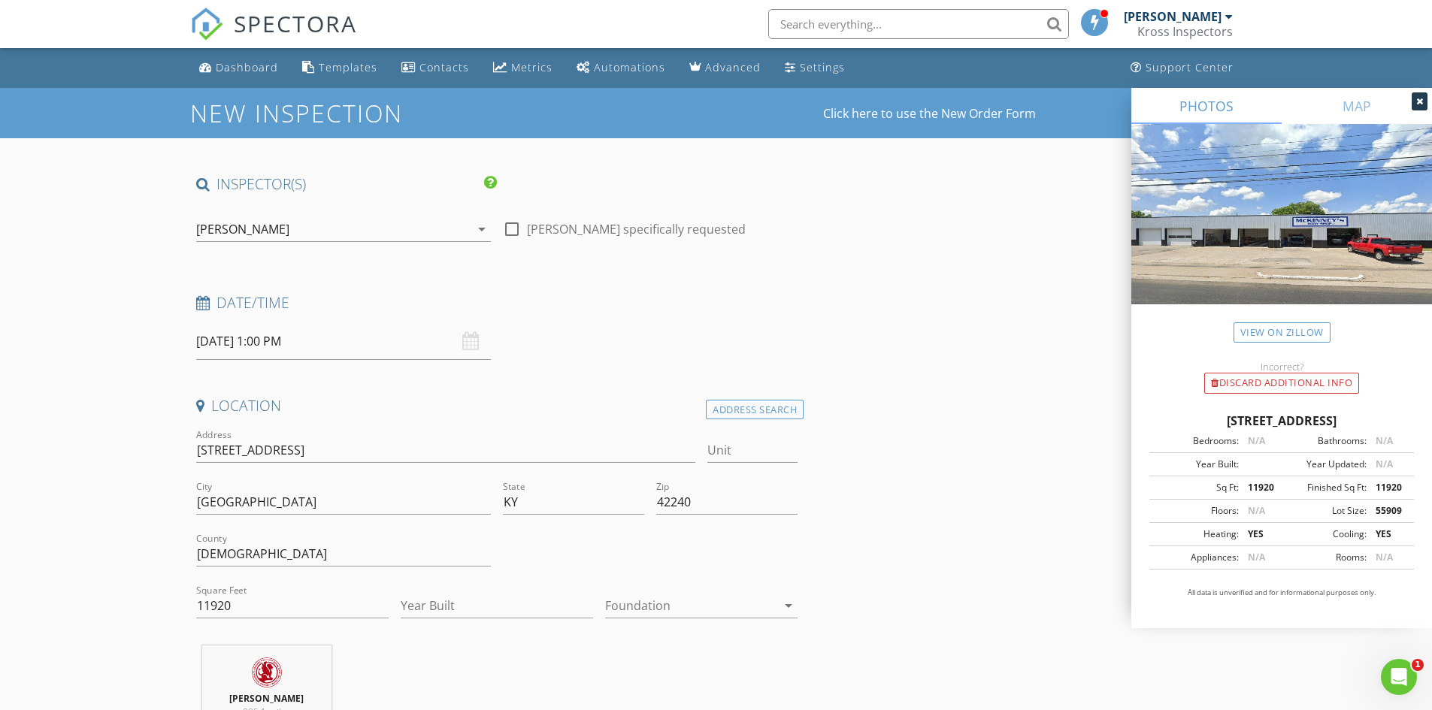
click at [766, 604] on div at bounding box center [690, 606] width 171 height 24
click at [693, 660] on div "Slab" at bounding box center [701, 647] width 168 height 36
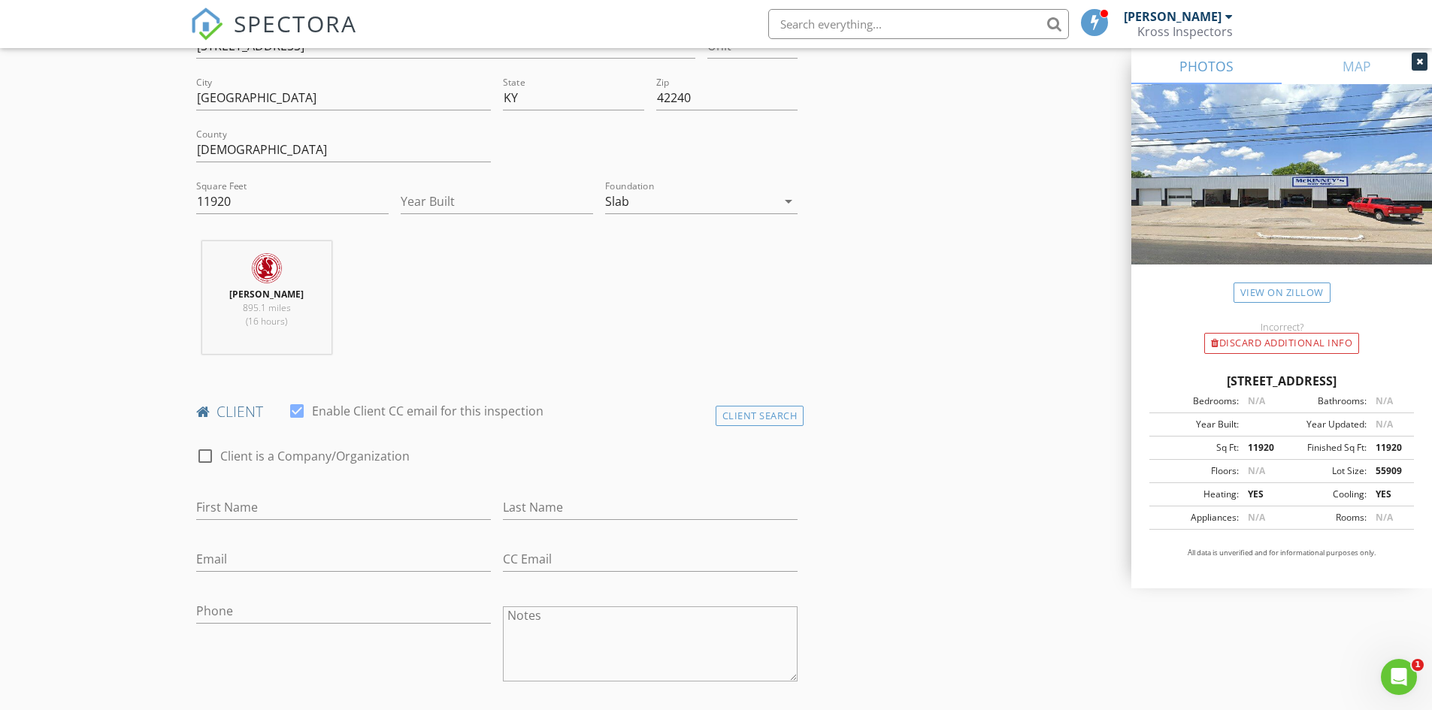
scroll to position [301, 0]
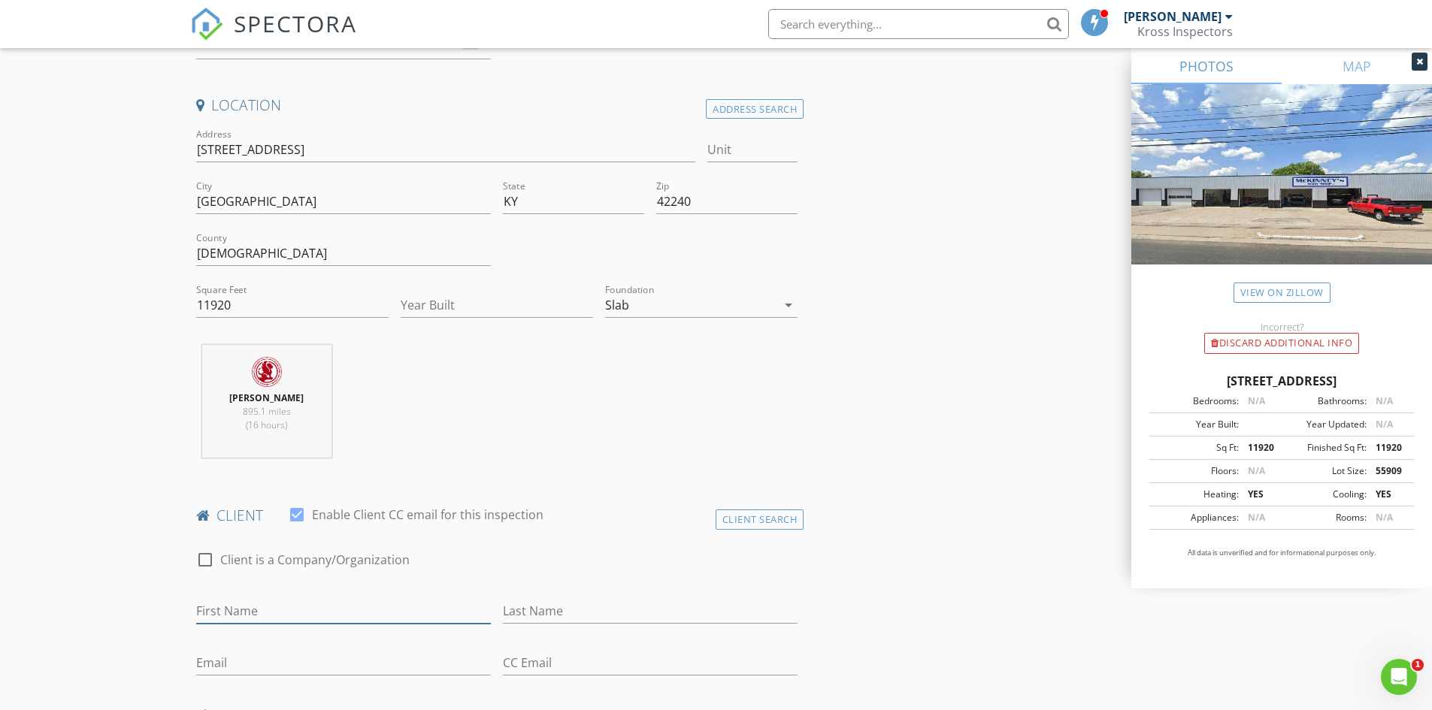
click at [260, 612] on input "First Name" at bounding box center [343, 611] width 295 height 25
paste input "David Ragno and/or Assigns"
type input "David Ragno and/or Assigns"
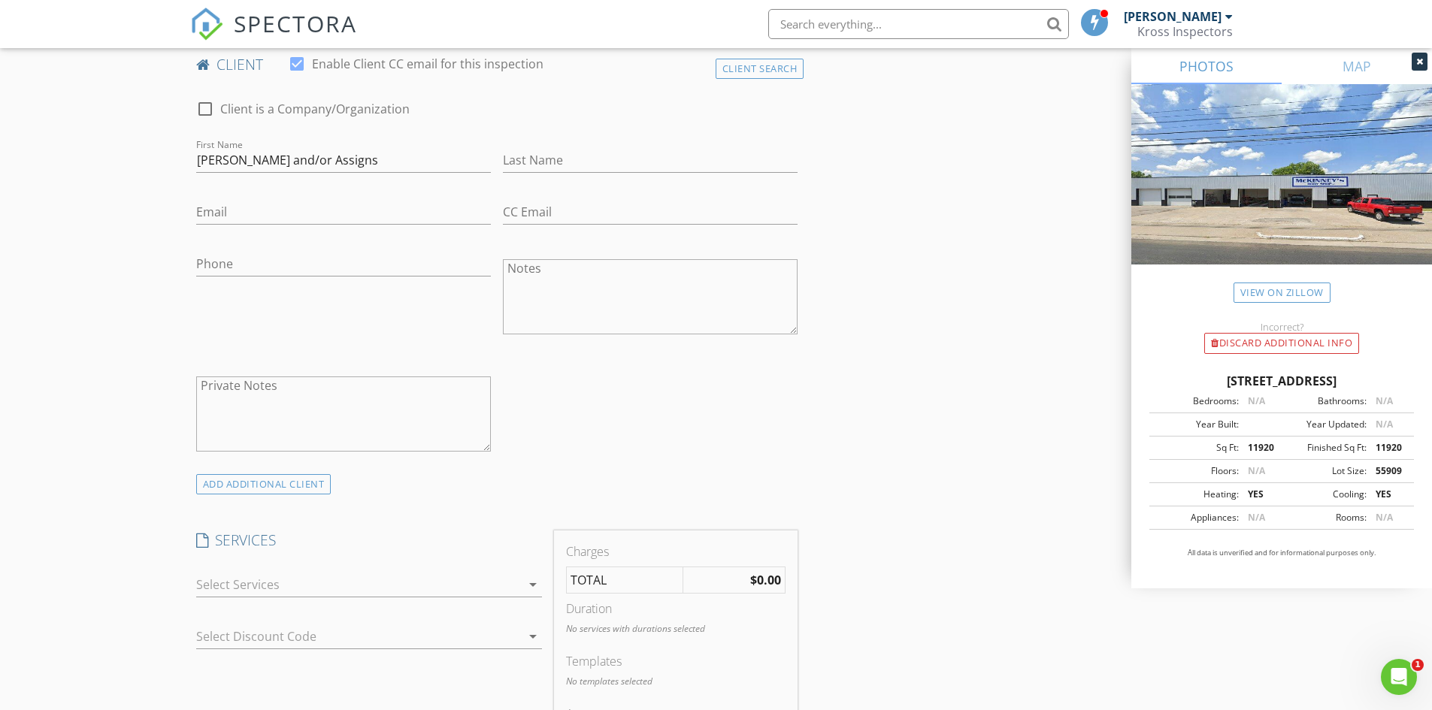
scroll to position [977, 0]
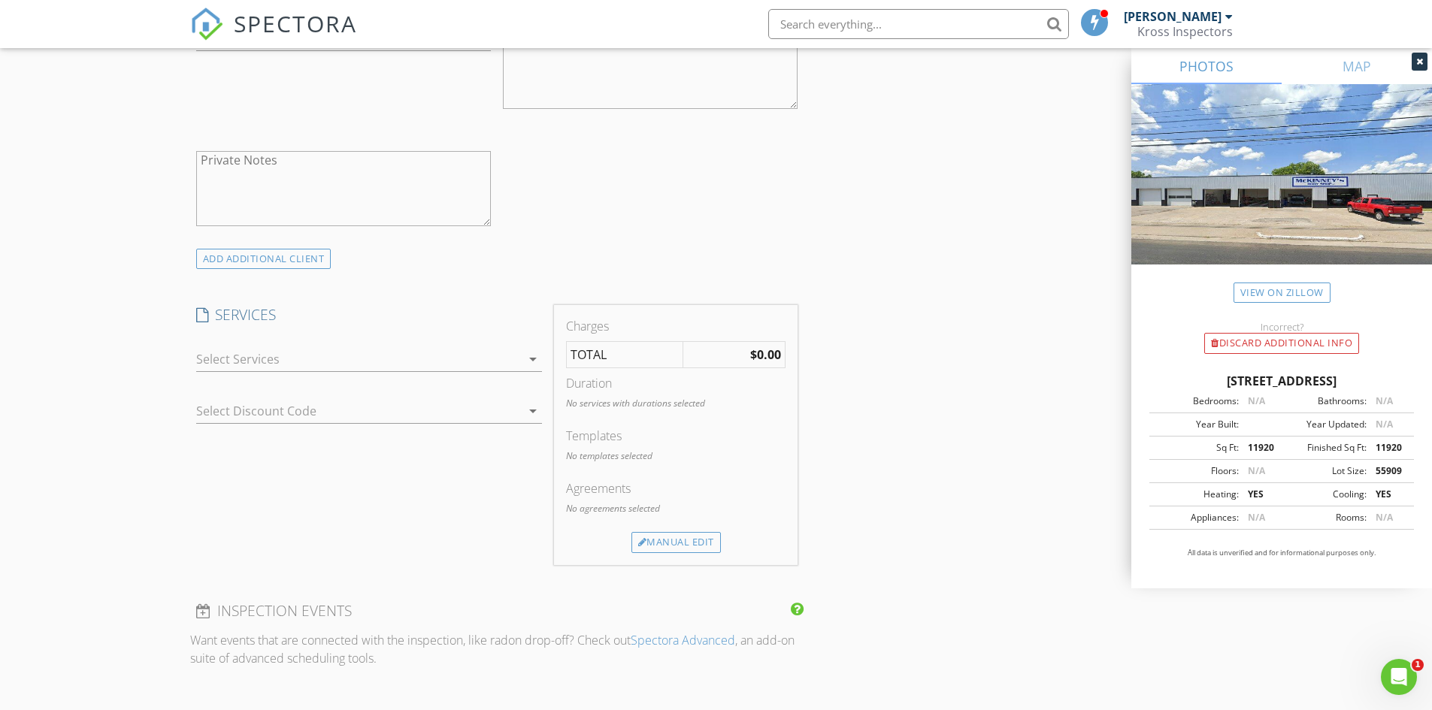
click at [326, 341] on div "check_box_outline_blank PCA Property Condition Assessment check_box_outline_bla…" at bounding box center [369, 362] width 346 height 49
click at [322, 353] on div at bounding box center [358, 359] width 325 height 24
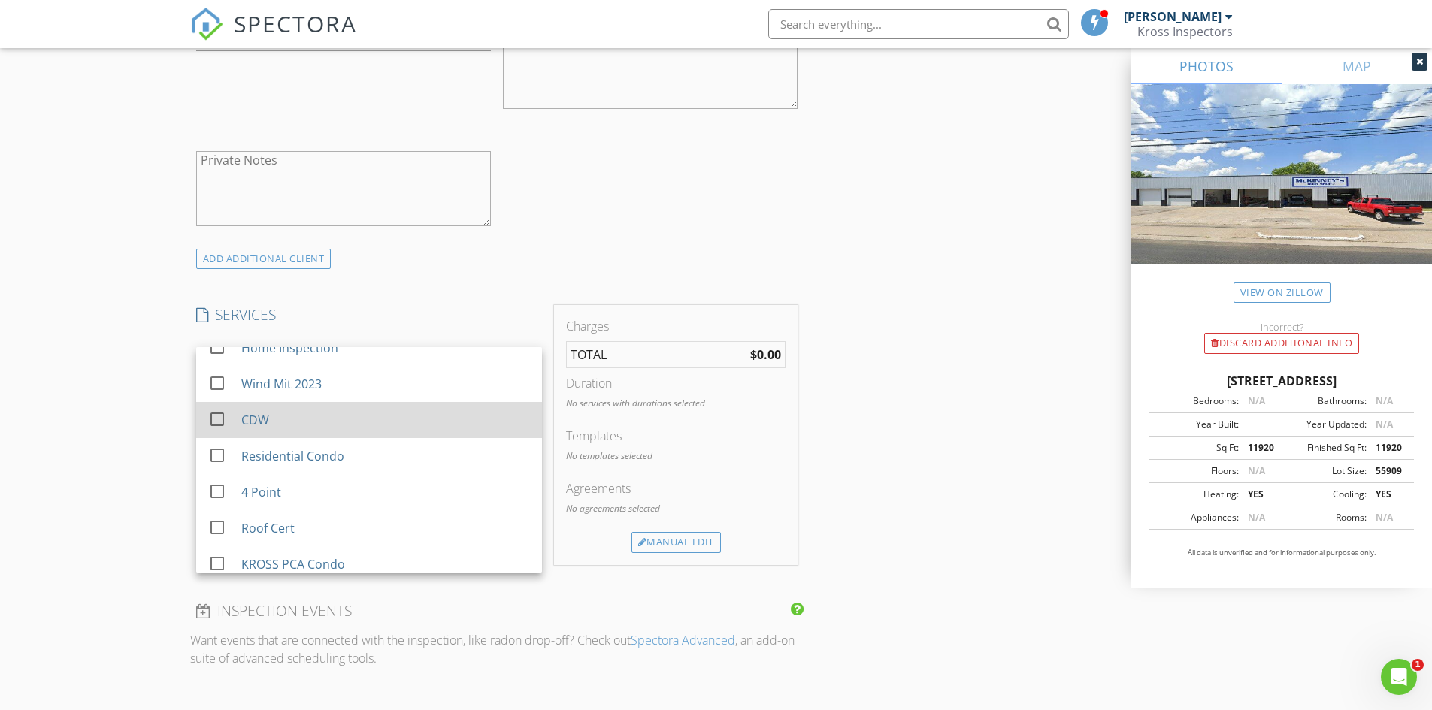
scroll to position [135, 0]
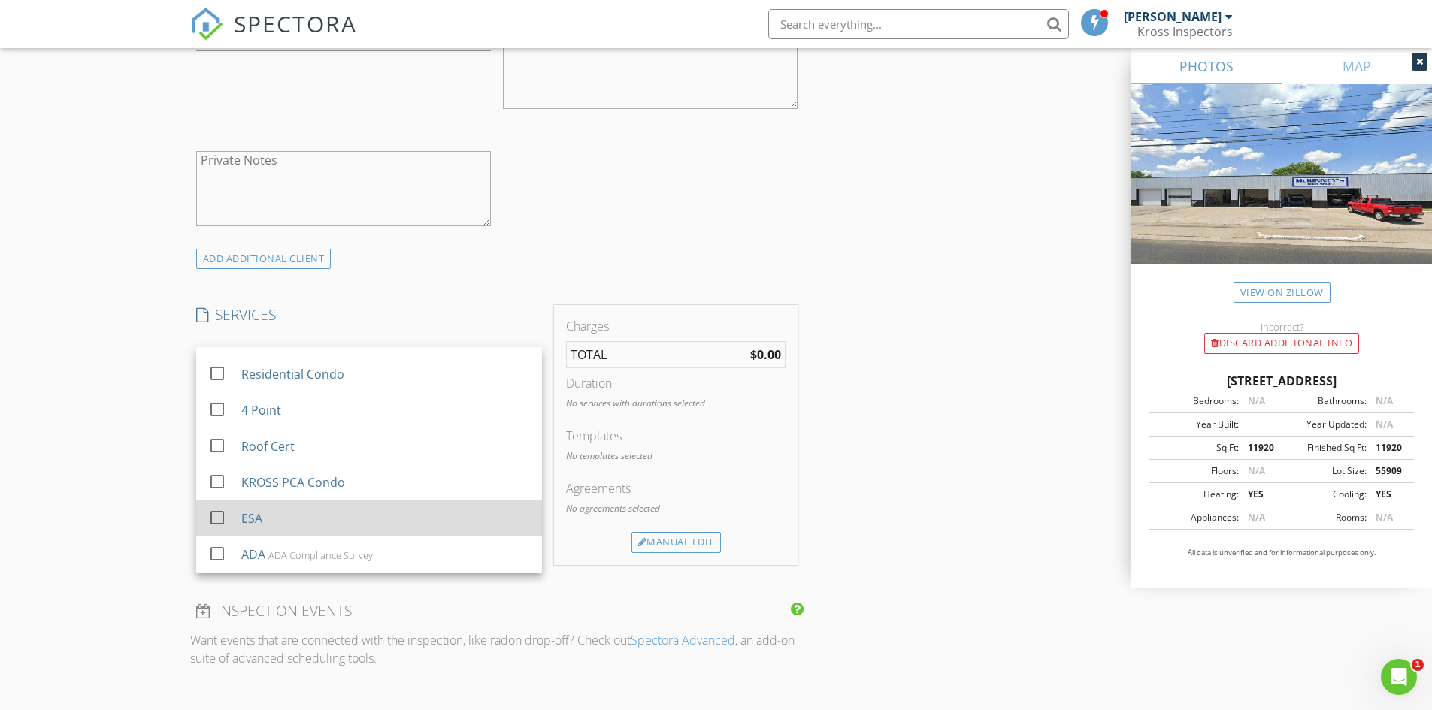
click at [262, 508] on div "ESA" at bounding box center [385, 519] width 289 height 30
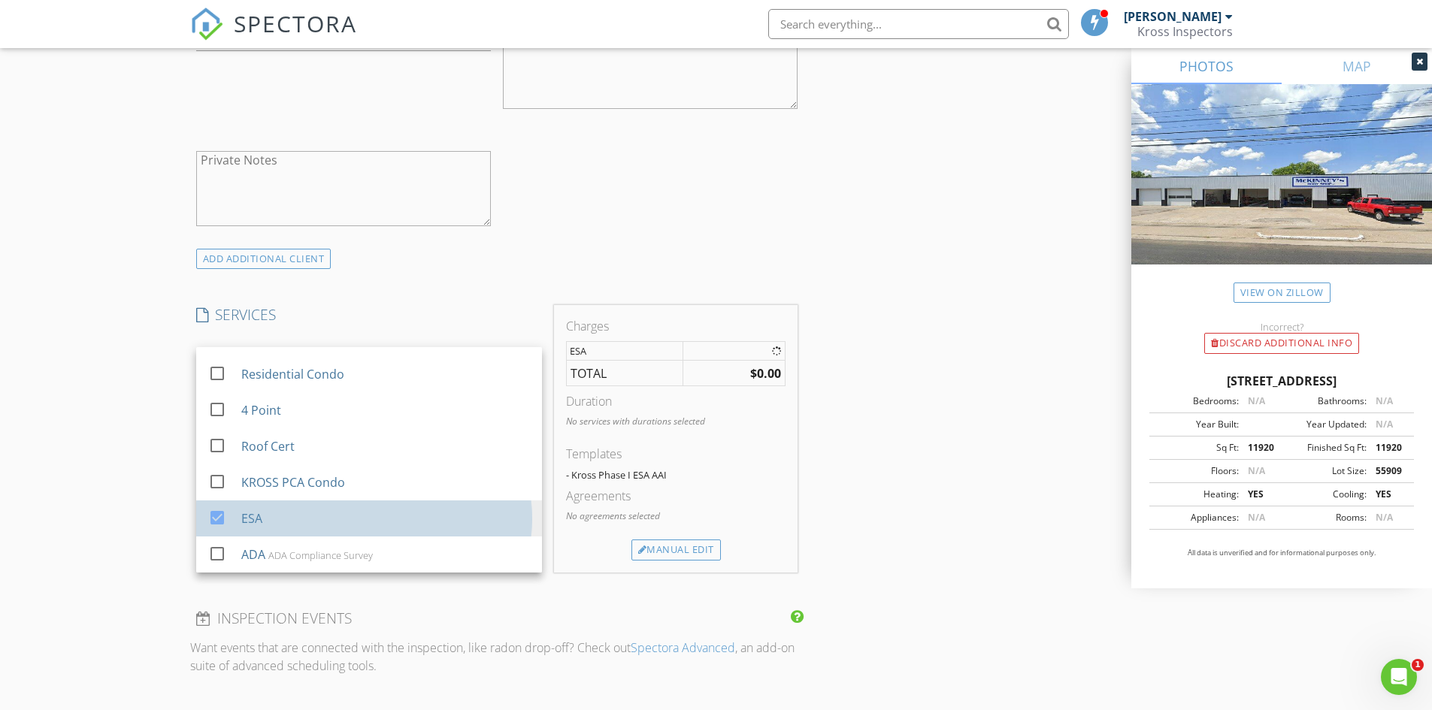
click at [144, 436] on div "New Inspection Click here to use the New Order Form INSPECTOR(S) check_box Jim …" at bounding box center [716, 434] width 1432 height 2647
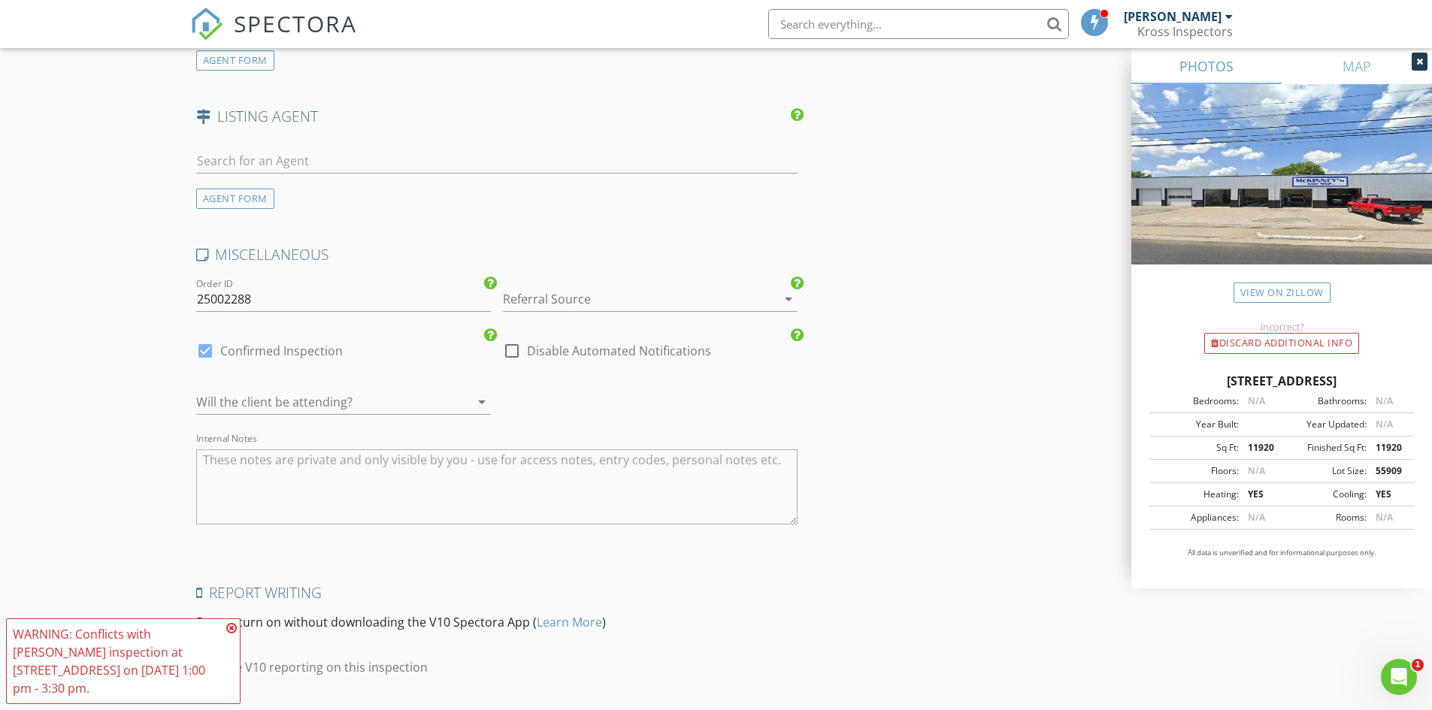
scroll to position [1811, 0]
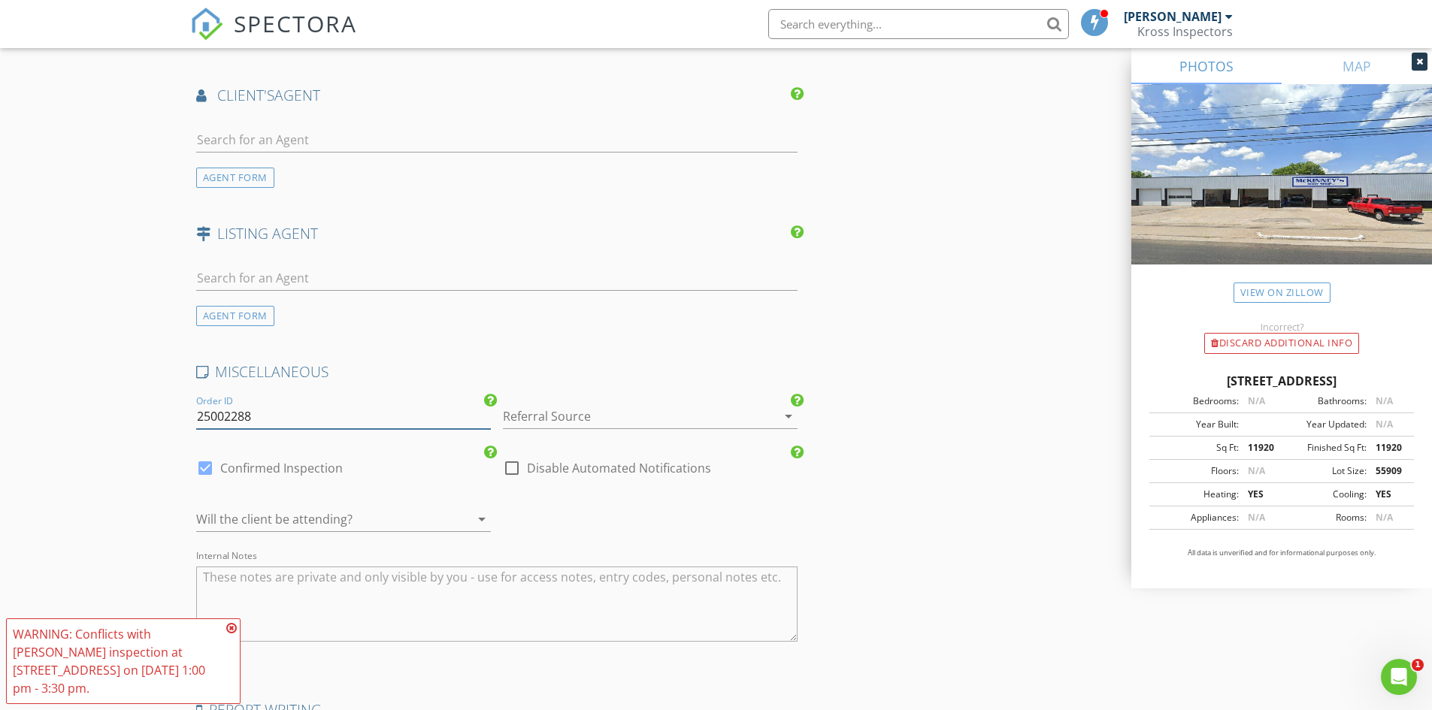
drag, startPoint x: 283, startPoint y: 415, endPoint x: 115, endPoint y: 390, distance: 170.2
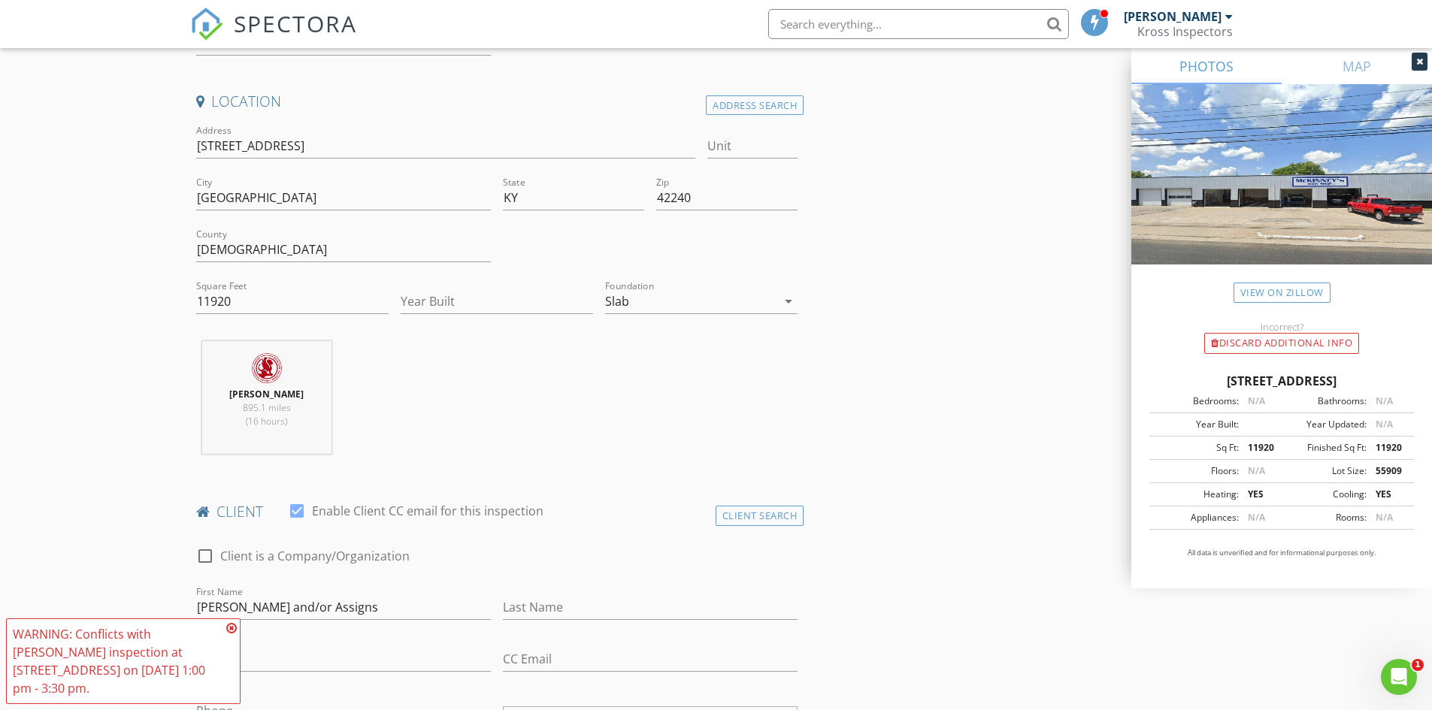
scroll to position [0, 0]
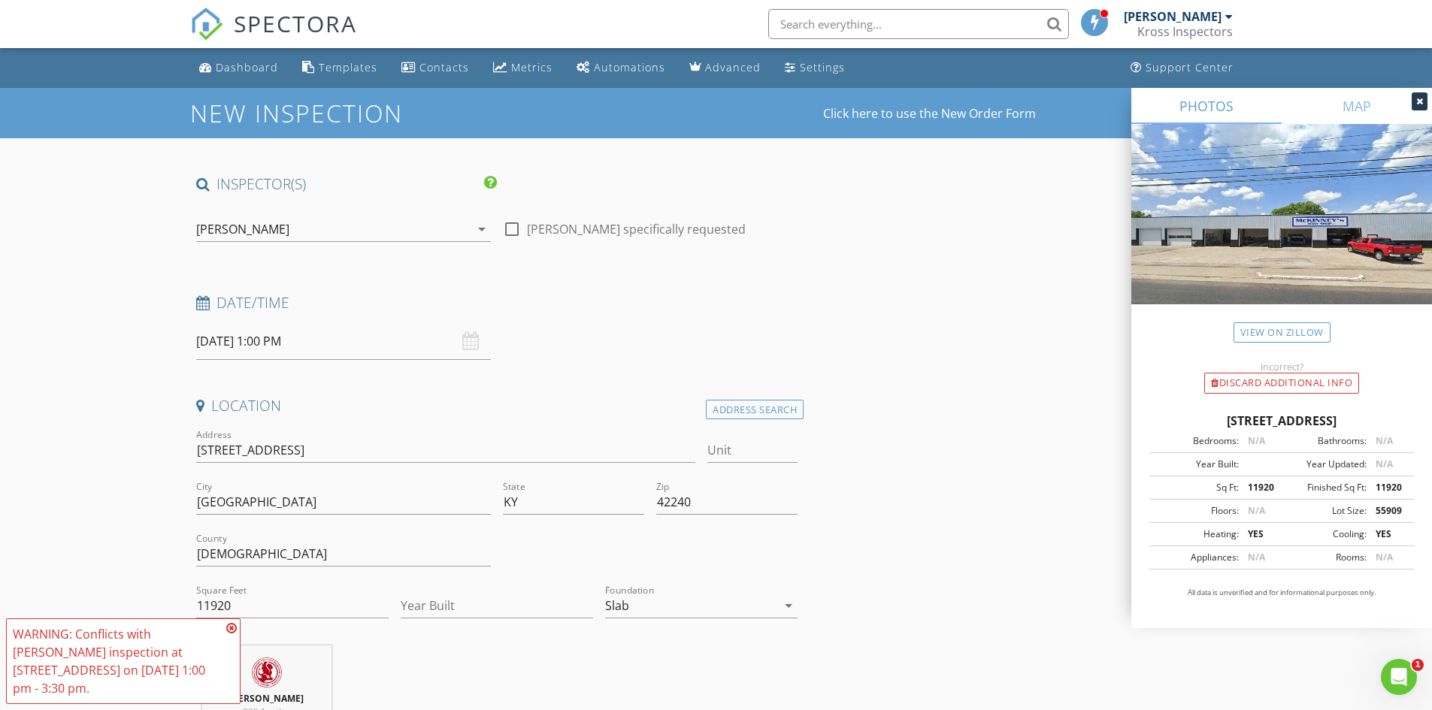
click at [332, 29] on span "SPECTORA" at bounding box center [295, 24] width 123 height 32
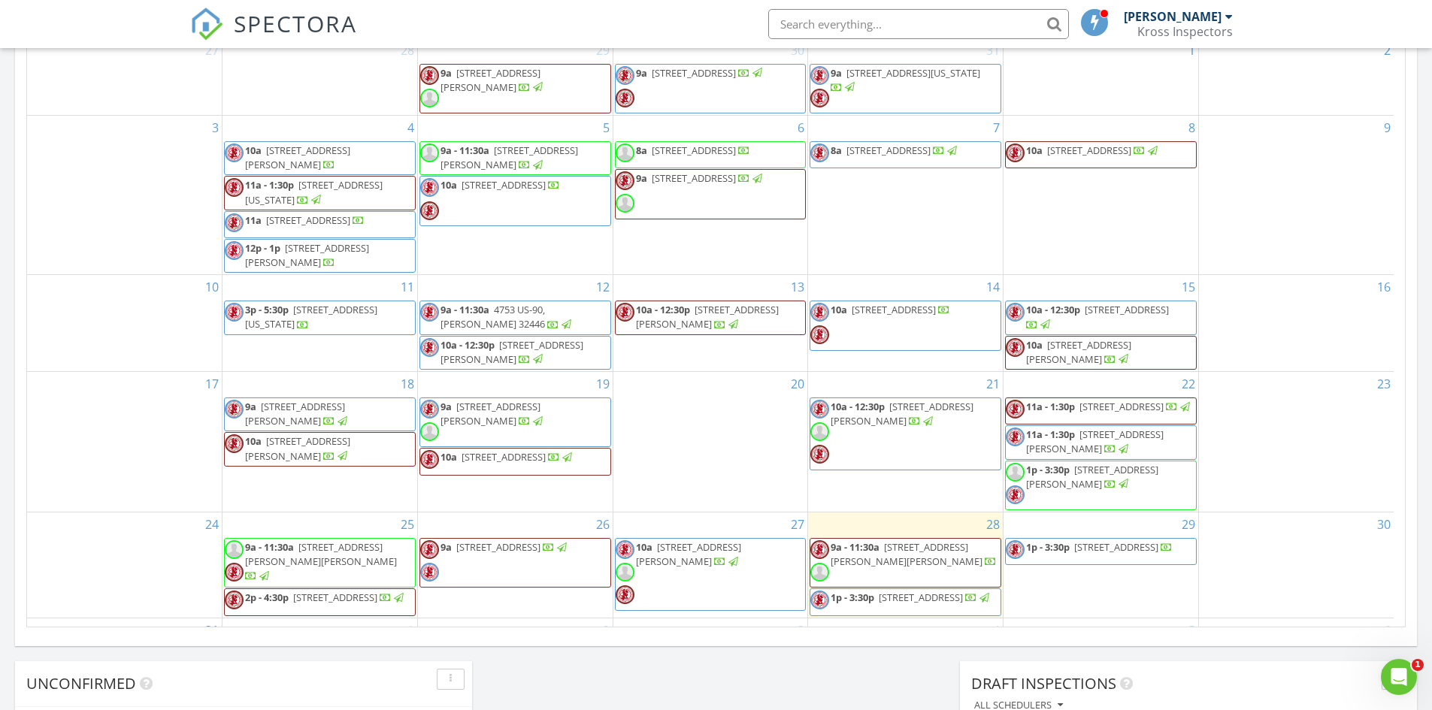
scroll to position [60, 0]
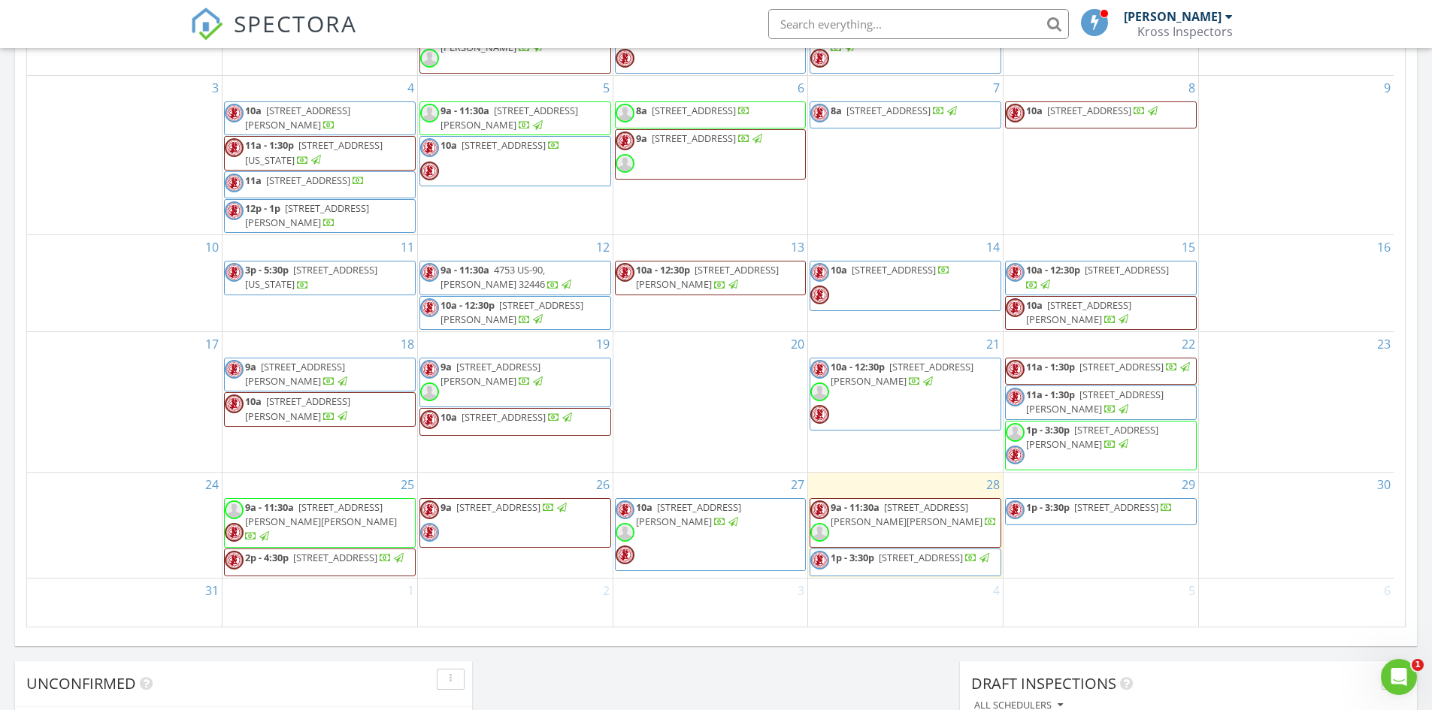
click at [1138, 505] on span "[STREET_ADDRESS]" at bounding box center [1116, 508] width 84 height 14
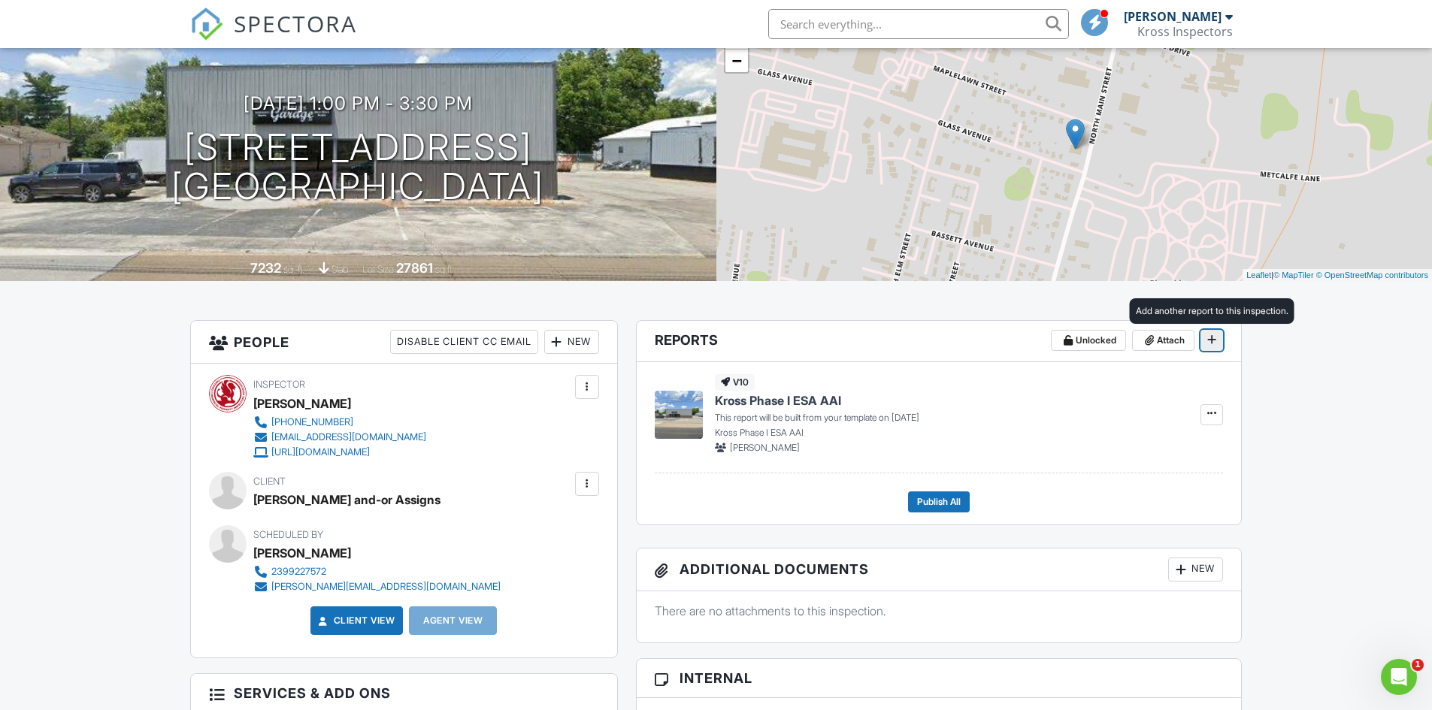
click at [1208, 338] on icon at bounding box center [1211, 339] width 9 height 15
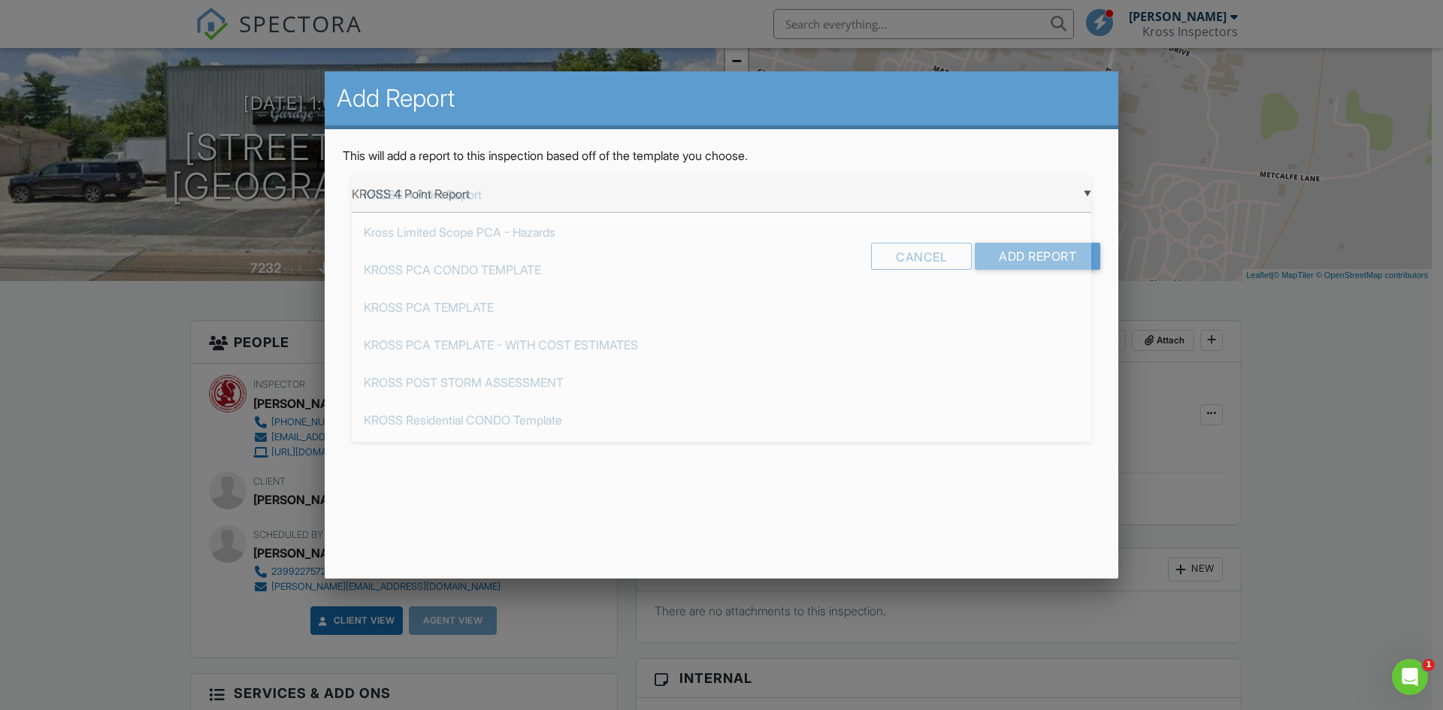
click at [709, 196] on div "▼ KROSS 4 Point Report KROSS 4 Point Report Kross Limited Scope PCA - Hazards K…" at bounding box center [722, 194] width 740 height 37
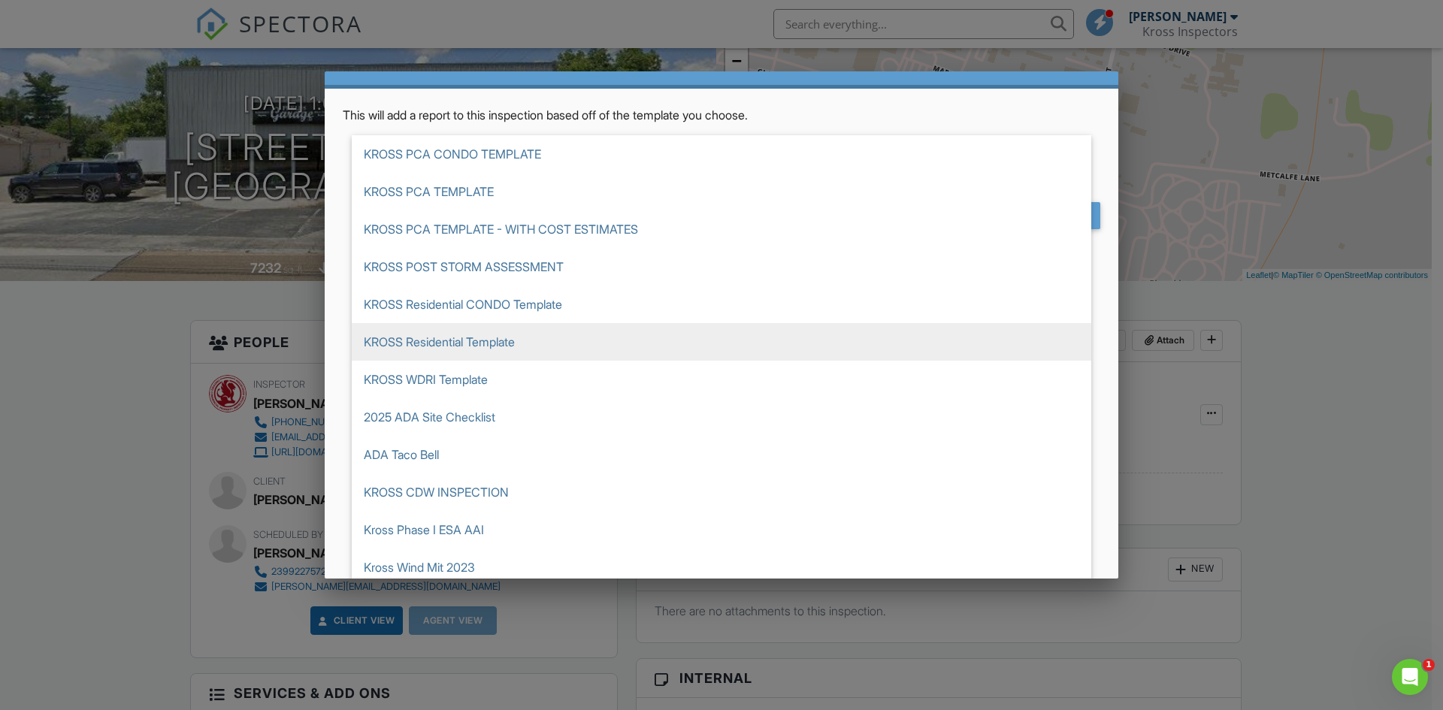
scroll to position [75, 0]
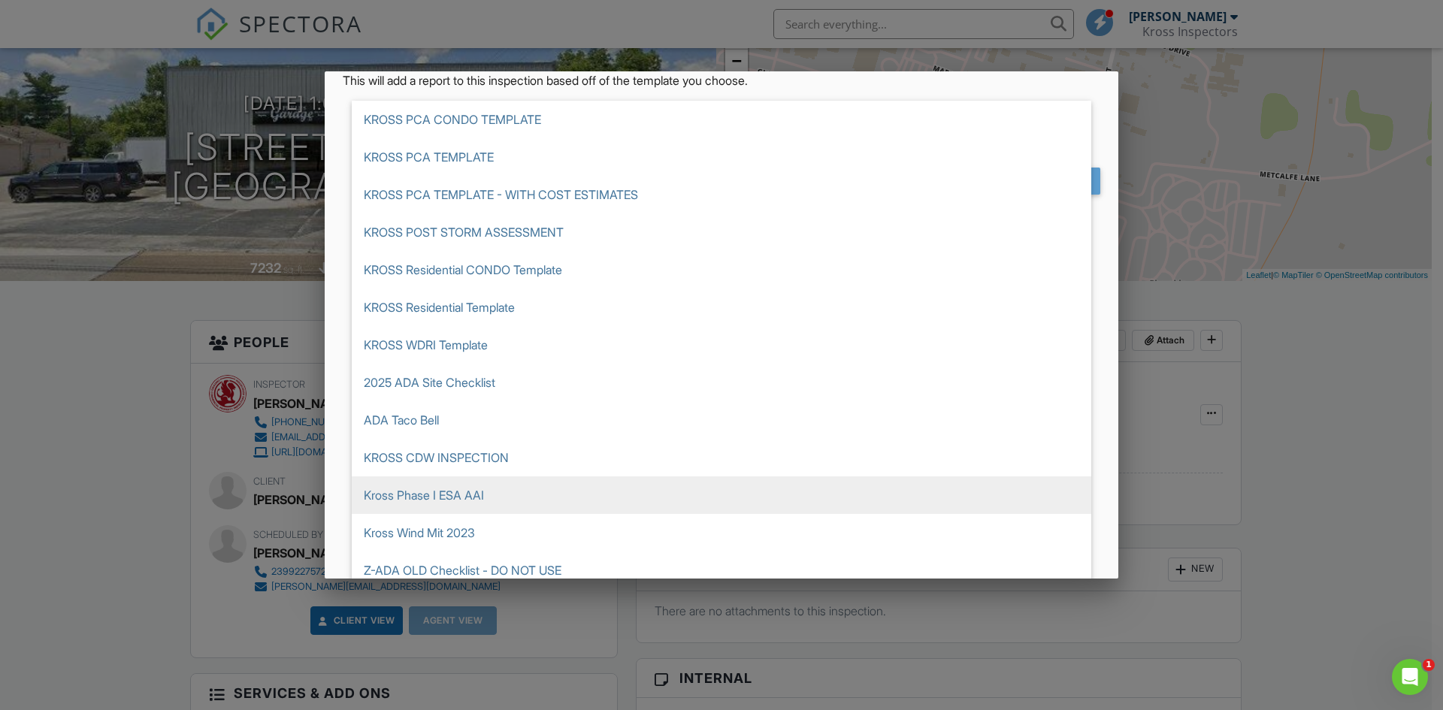
click at [492, 496] on span "Kross Phase I ESA AAI" at bounding box center [722, 496] width 740 height 38
type input "Kross Phase I ESA AAI"
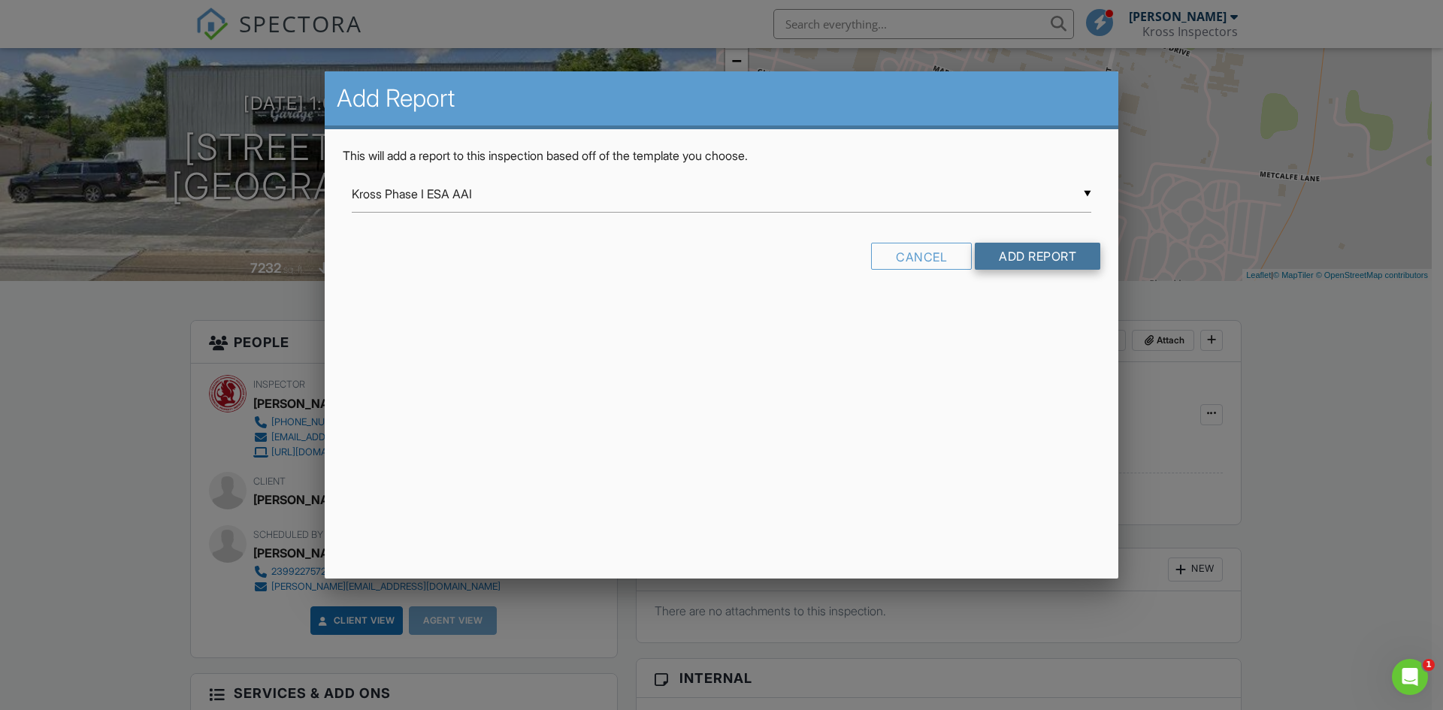
scroll to position [0, 0]
click at [1028, 256] on input "Add Report" at bounding box center [1038, 256] width 126 height 27
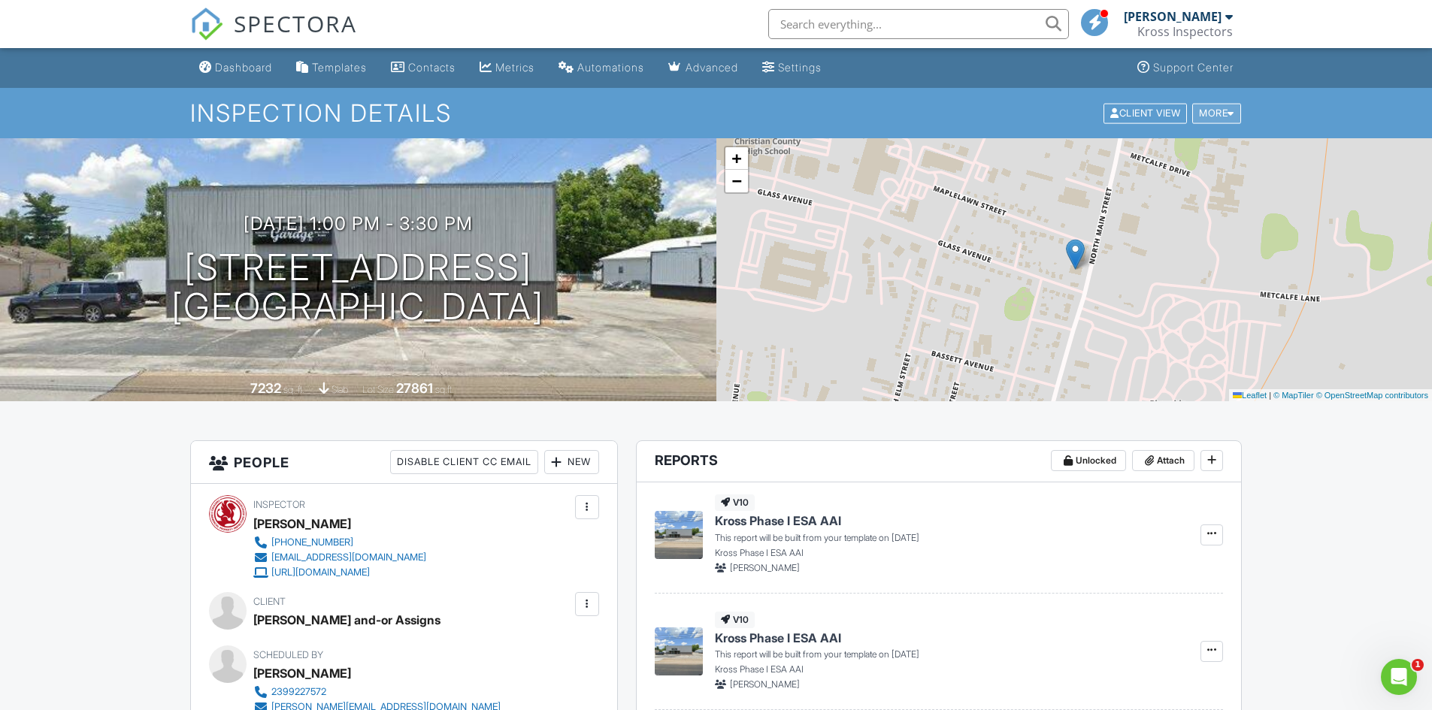
click at [1218, 121] on div "More" at bounding box center [1216, 113] width 49 height 20
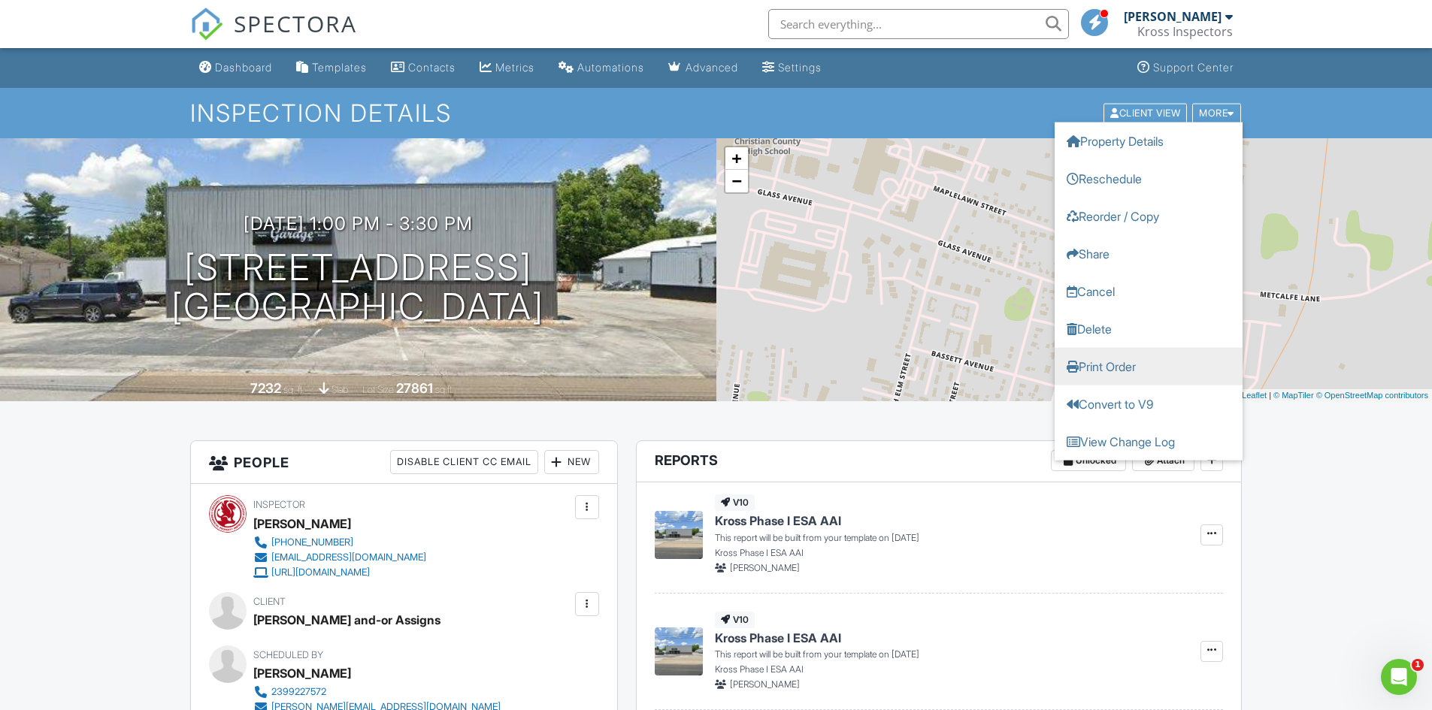
click at [1125, 367] on link "Print Order" at bounding box center [1149, 366] width 188 height 38
